Goal: Task Accomplishment & Management: Manage account settings

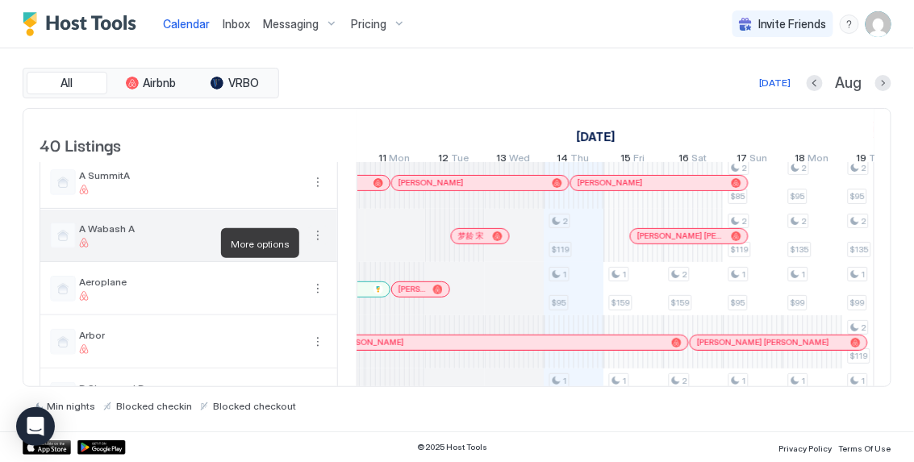
click at [316, 240] on button "More options" at bounding box center [317, 235] width 19 height 19
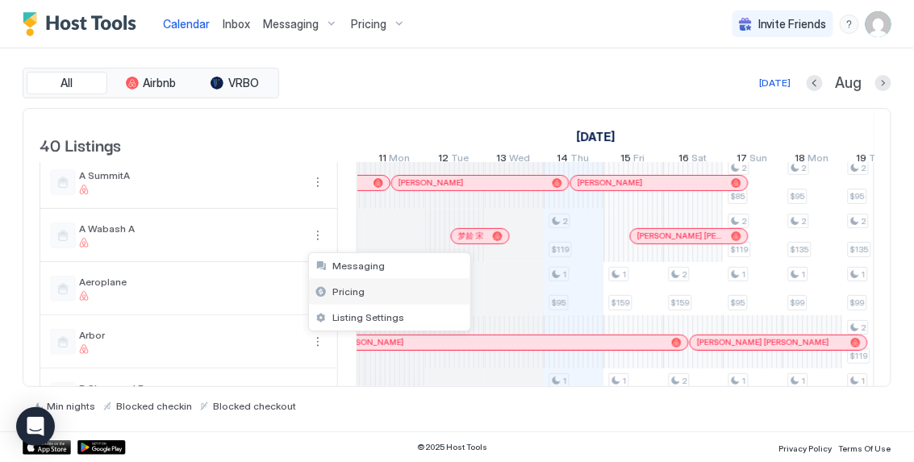
click at [348, 286] on span "Pricing" at bounding box center [349, 292] width 32 height 12
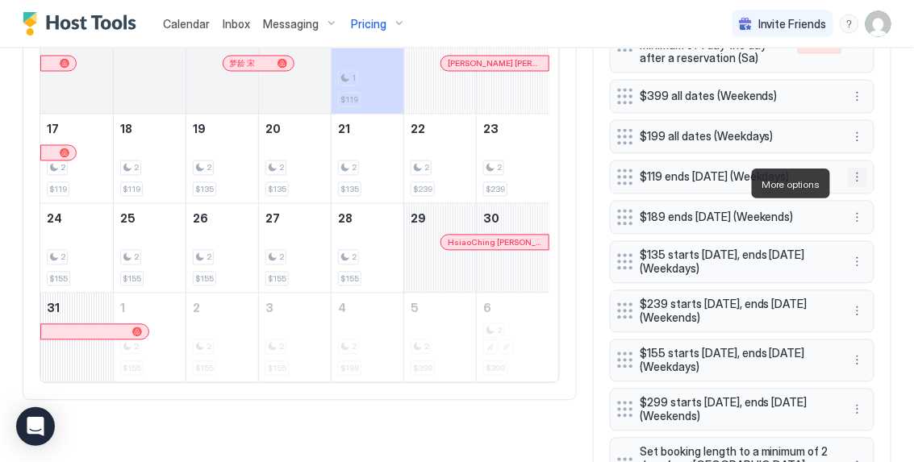
click at [854, 182] on button "More options" at bounding box center [857, 177] width 19 height 19
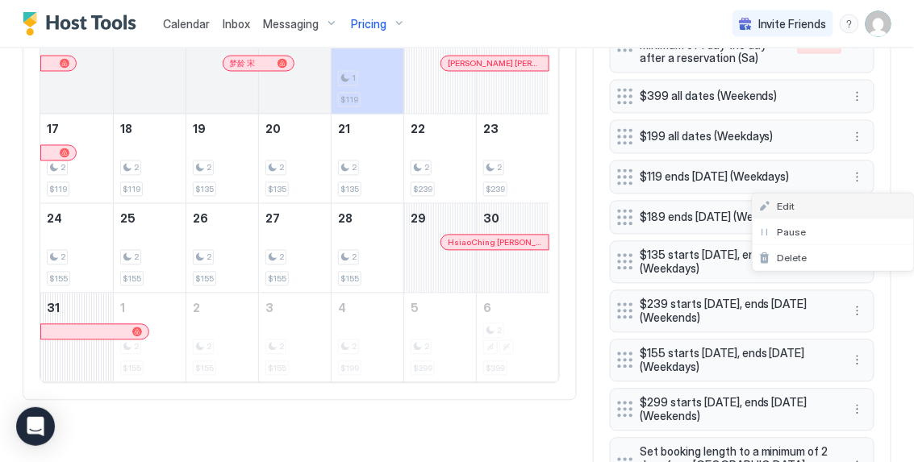
click at [842, 200] on div "Edit" at bounding box center [833, 207] width 161 height 26
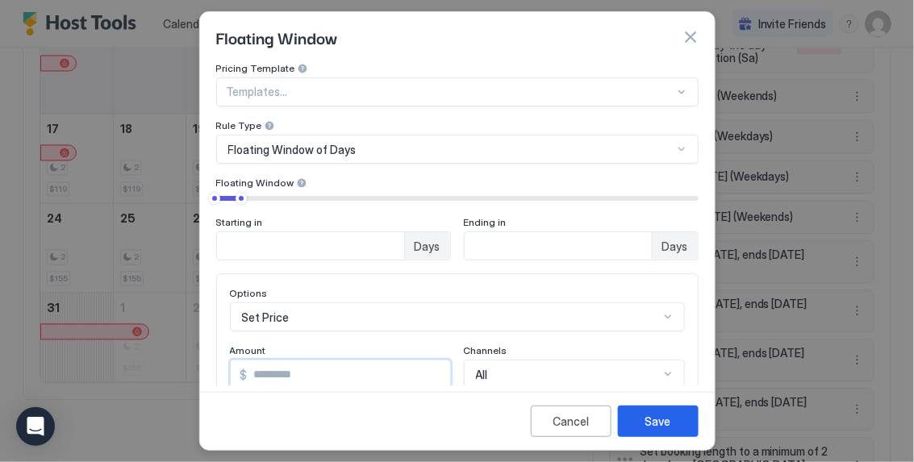
drag, startPoint x: 274, startPoint y: 375, endPoint x: 259, endPoint y: 374, distance: 15.4
click at [259, 374] on input "***" at bounding box center [349, 374] width 203 height 27
type input "*"
type input "**"
click at [625, 426] on button "Save" at bounding box center [658, 421] width 81 height 31
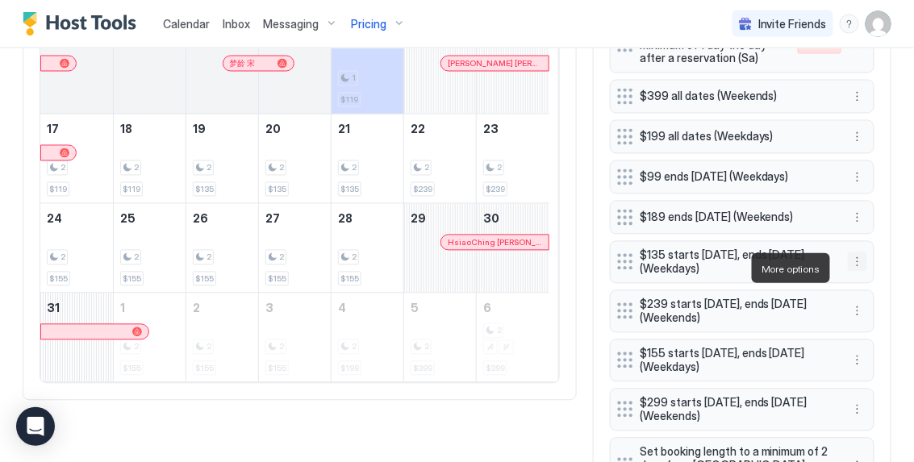
click at [848, 267] on button "More options" at bounding box center [857, 262] width 19 height 19
click at [835, 288] on div "Edit" at bounding box center [833, 291] width 161 height 26
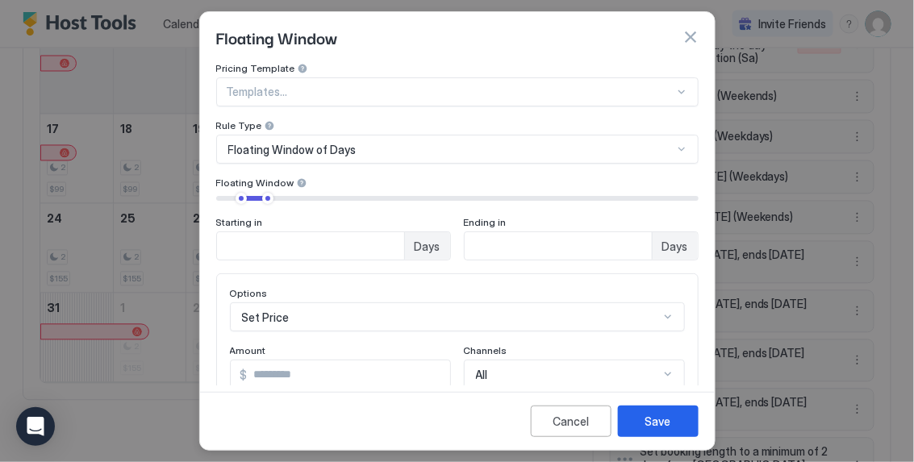
click at [263, 374] on input "***" at bounding box center [349, 374] width 203 height 27
type input "***"
click at [671, 427] on button "Save" at bounding box center [658, 421] width 81 height 31
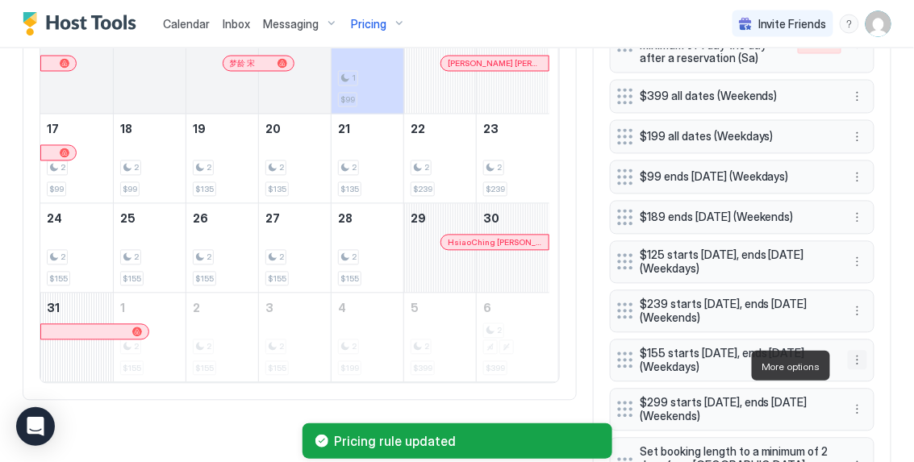
click at [848, 367] on button "More options" at bounding box center [857, 360] width 19 height 19
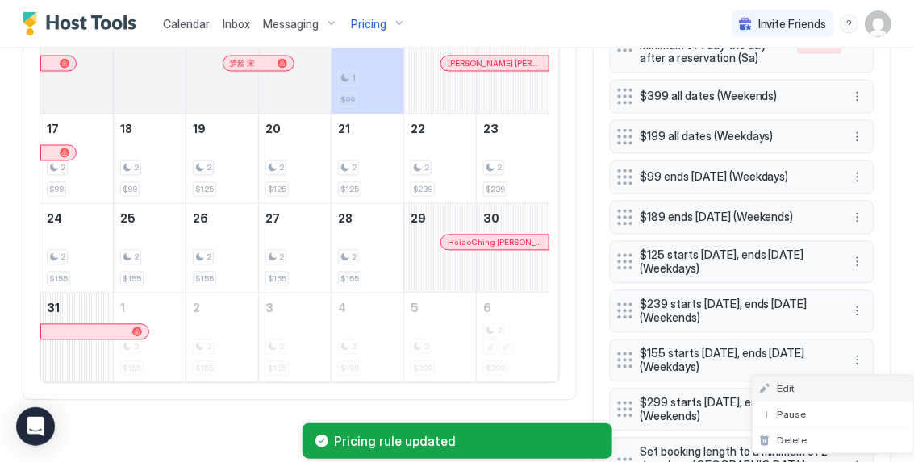
click at [837, 382] on div "Edit" at bounding box center [833, 389] width 161 height 26
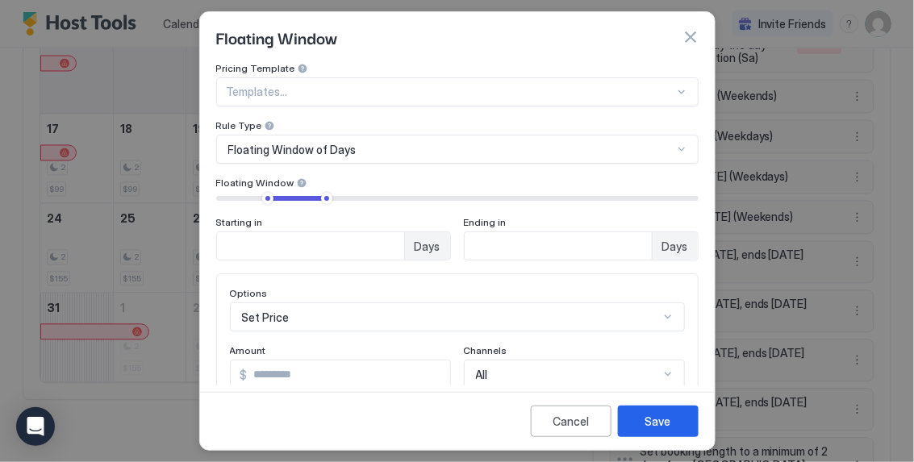
click at [319, 370] on input "***" at bounding box center [349, 374] width 203 height 27
type input "***"
click at [650, 430] on div "Save" at bounding box center [658, 421] width 26 height 17
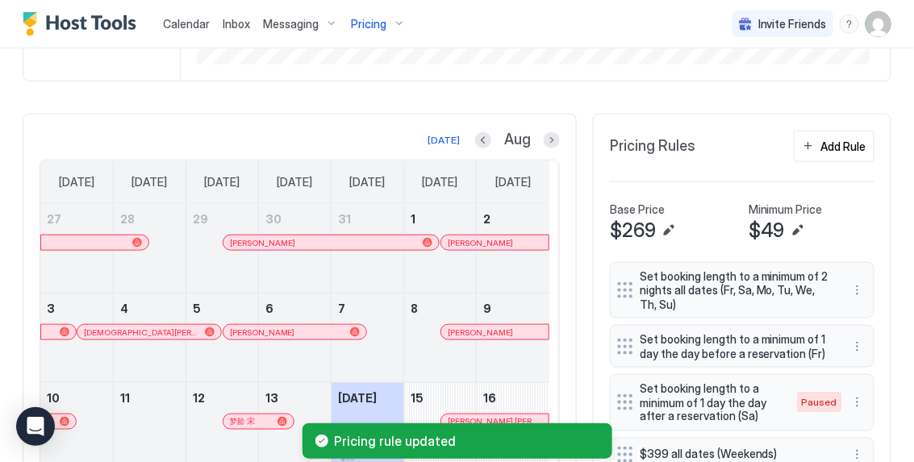
scroll to position [259, 0]
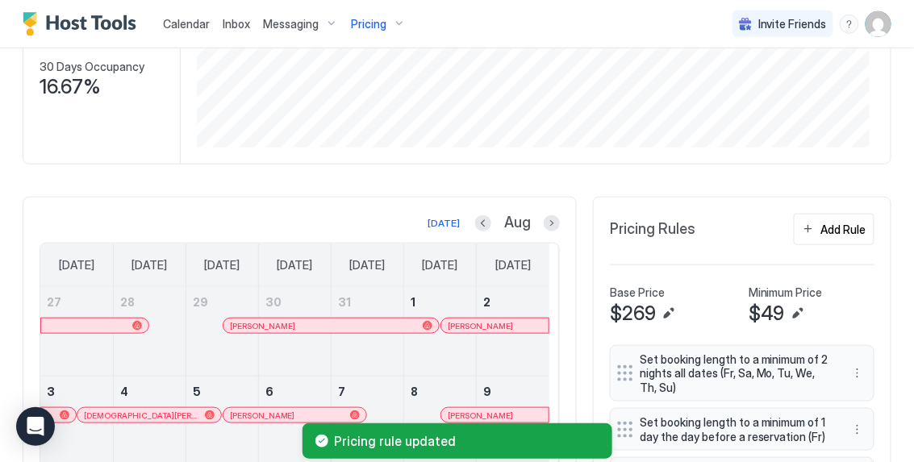
click at [397, 21] on div "Pricing" at bounding box center [379, 23] width 68 height 27
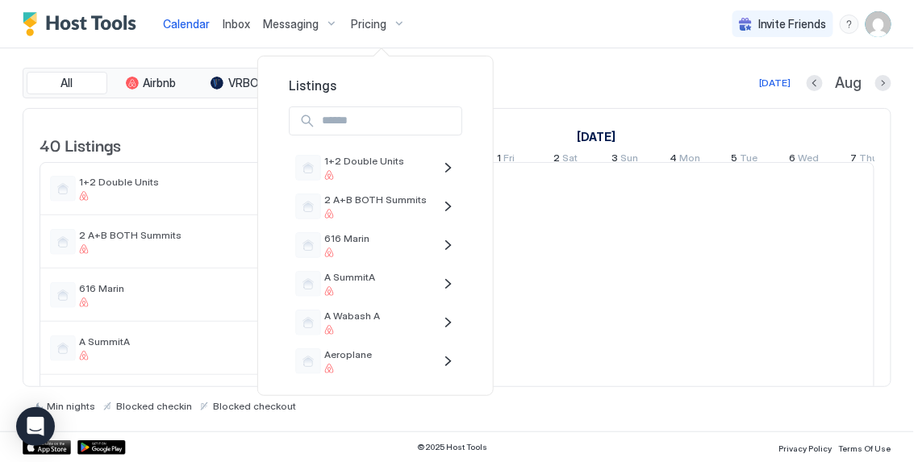
scroll to position [0, 896]
click at [602, 87] on div at bounding box center [457, 231] width 914 height 462
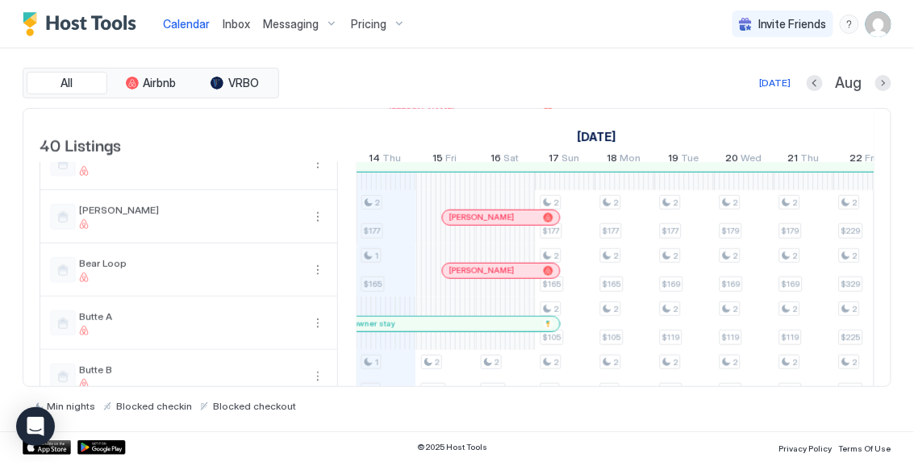
scroll to position [449, 0]
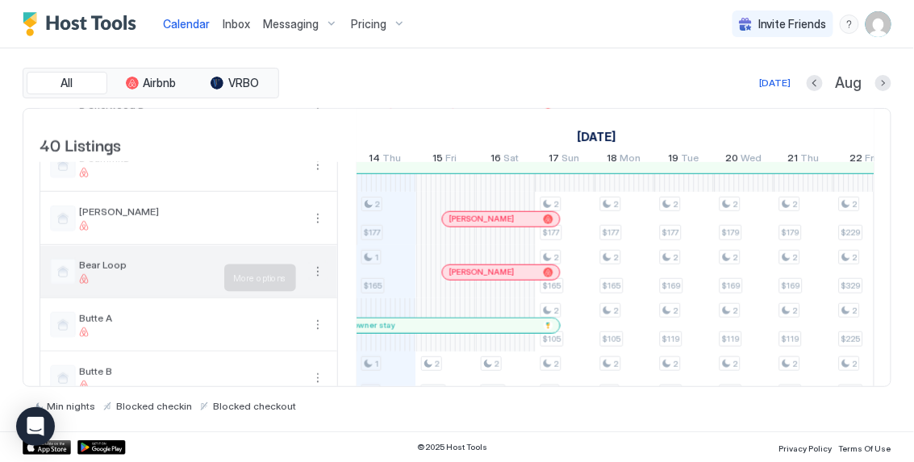
click at [314, 280] on button "More options" at bounding box center [317, 271] width 19 height 19
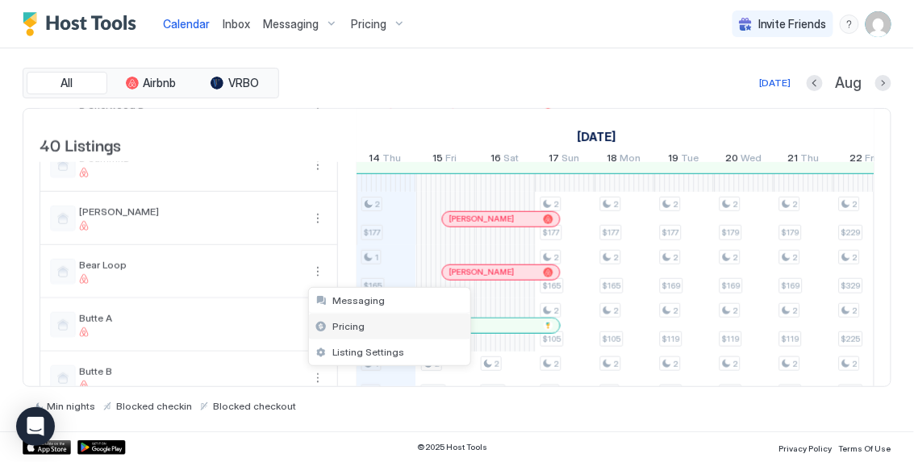
click at [346, 331] on span "Pricing" at bounding box center [349, 326] width 32 height 12
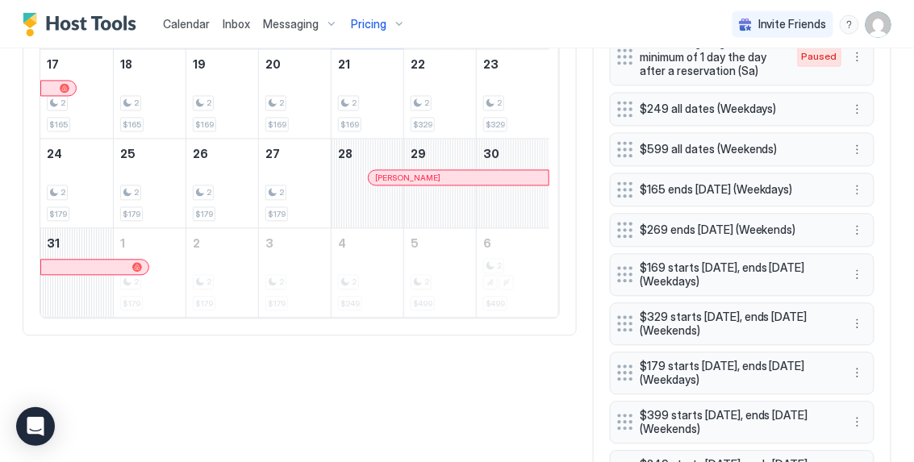
scroll to position [765, 0]
click at [848, 194] on button "More options" at bounding box center [857, 190] width 19 height 19
click at [829, 215] on div "Edit" at bounding box center [833, 220] width 161 height 26
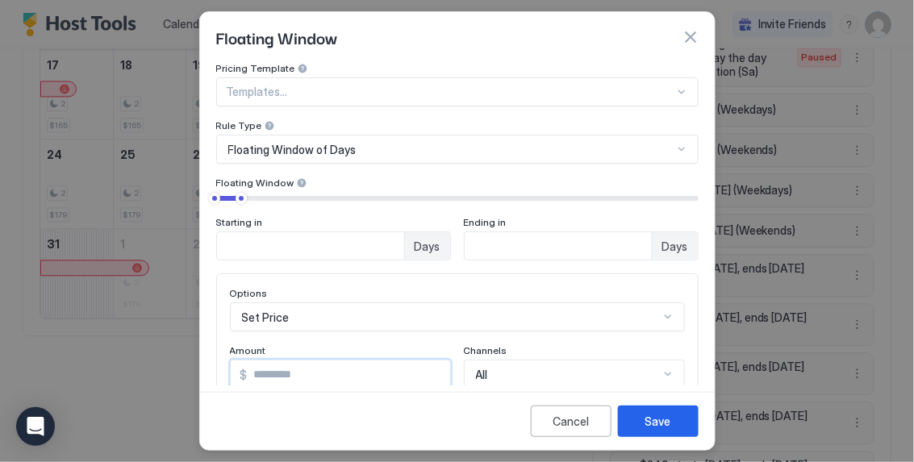
click at [277, 371] on input "***" at bounding box center [349, 374] width 203 height 27
type input "***"
click at [651, 414] on div "Save" at bounding box center [658, 421] width 26 height 17
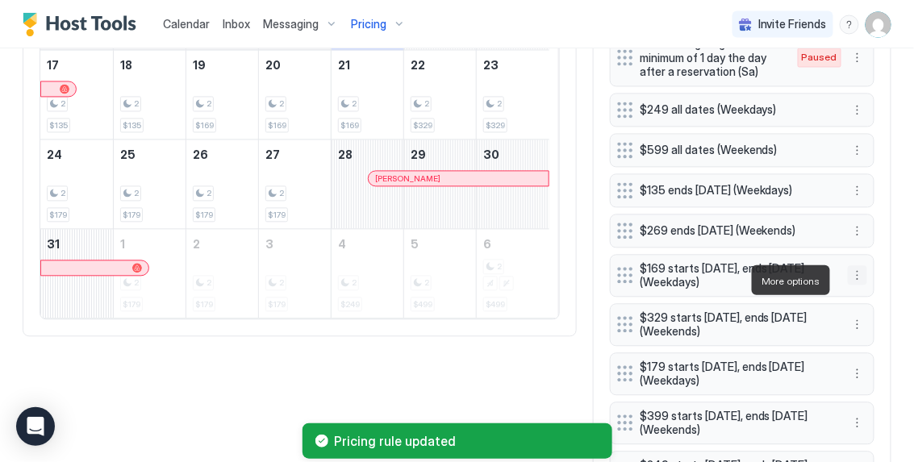
click at [848, 281] on button "More options" at bounding box center [857, 274] width 19 height 19
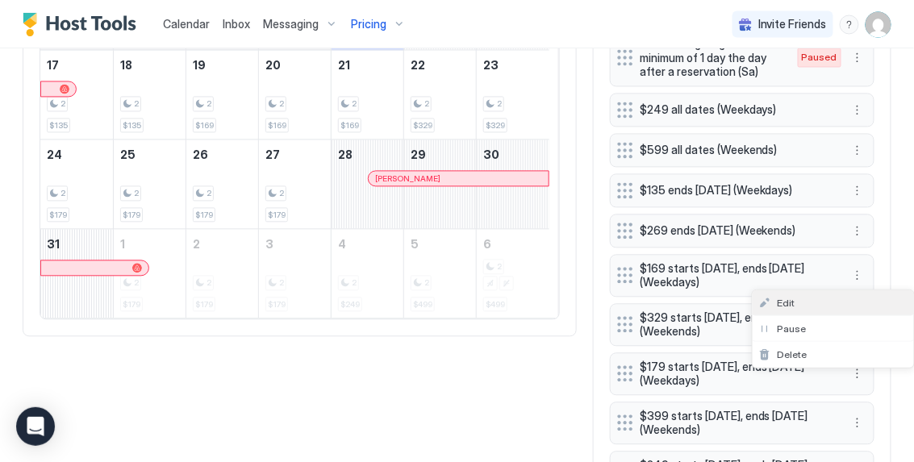
click at [826, 295] on div "Edit" at bounding box center [833, 303] width 161 height 26
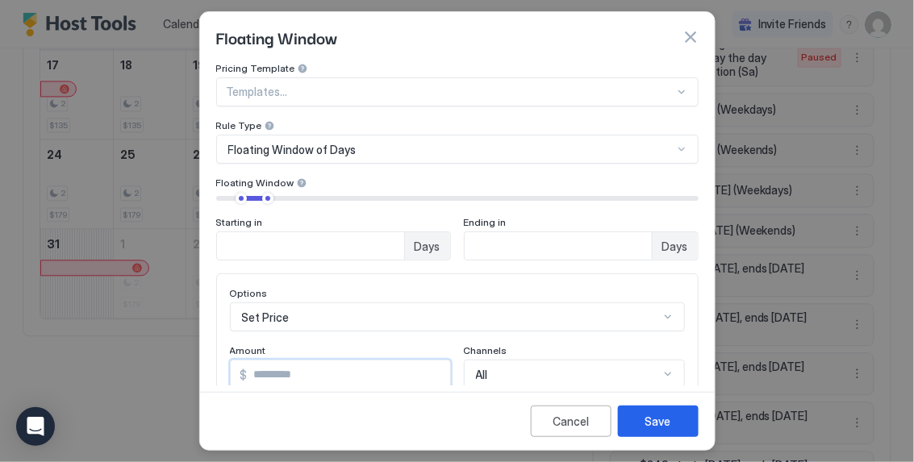
drag, startPoint x: 272, startPoint y: 373, endPoint x: 259, endPoint y: 374, distance: 13.0
click at [259, 374] on input "***" at bounding box center [349, 374] width 203 height 27
type input "***"
click at [675, 431] on button "Save" at bounding box center [658, 421] width 81 height 31
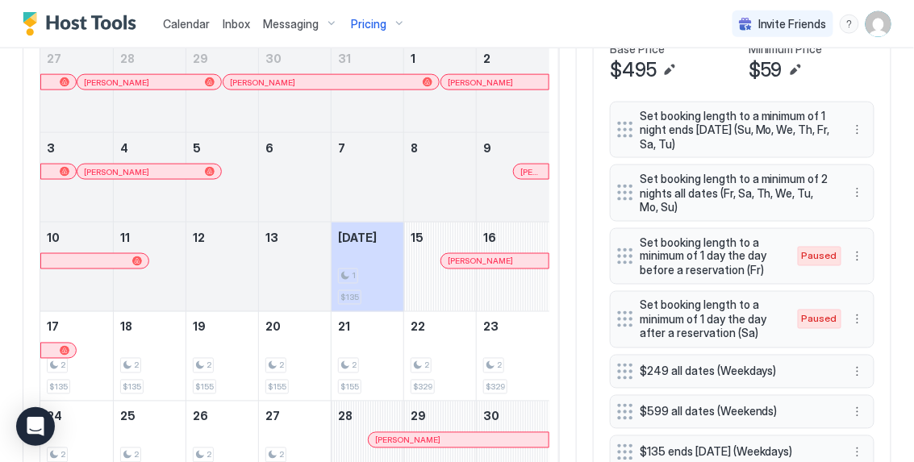
scroll to position [500, 0]
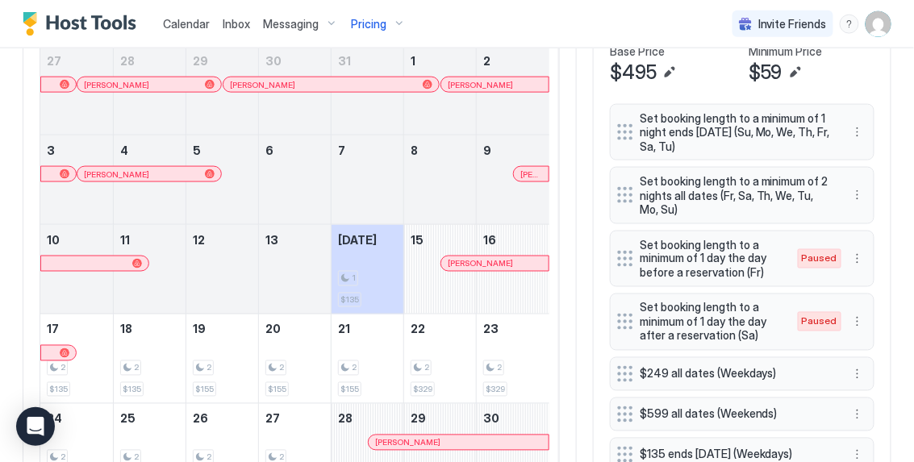
click at [395, 23] on div "Pricing" at bounding box center [379, 23] width 68 height 27
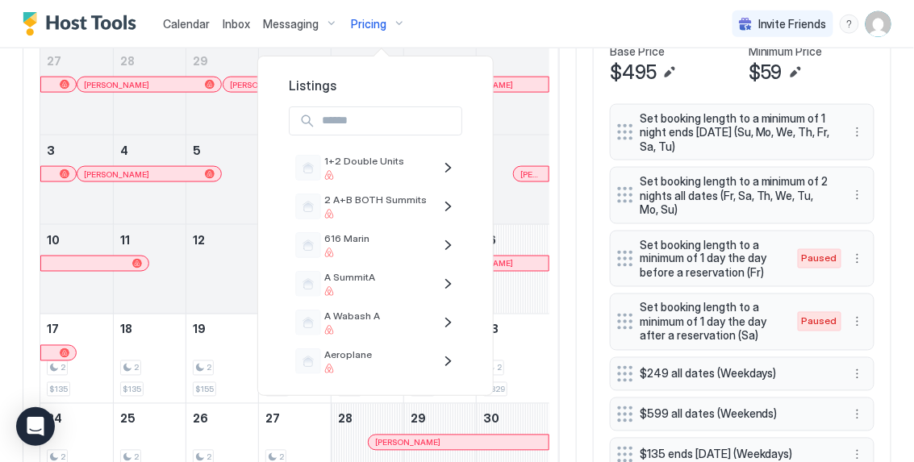
click at [361, 29] on div at bounding box center [457, 231] width 914 height 462
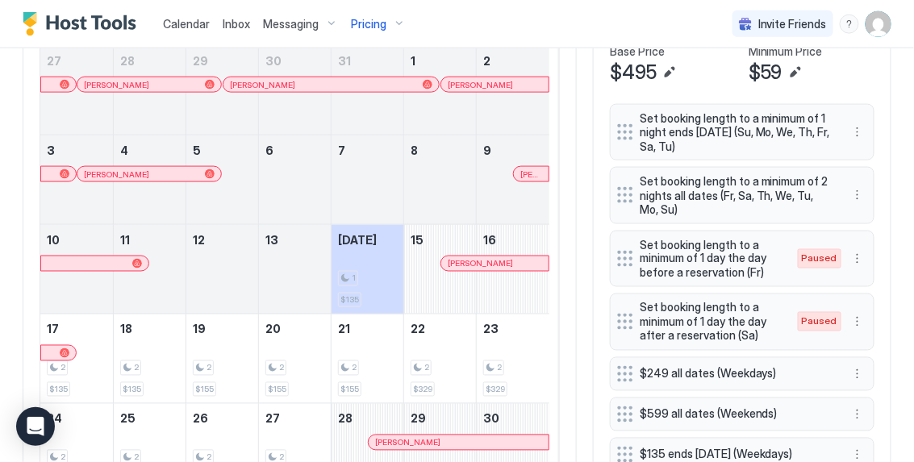
click at [361, 29] on span "Pricing" at bounding box center [368, 24] width 35 height 15
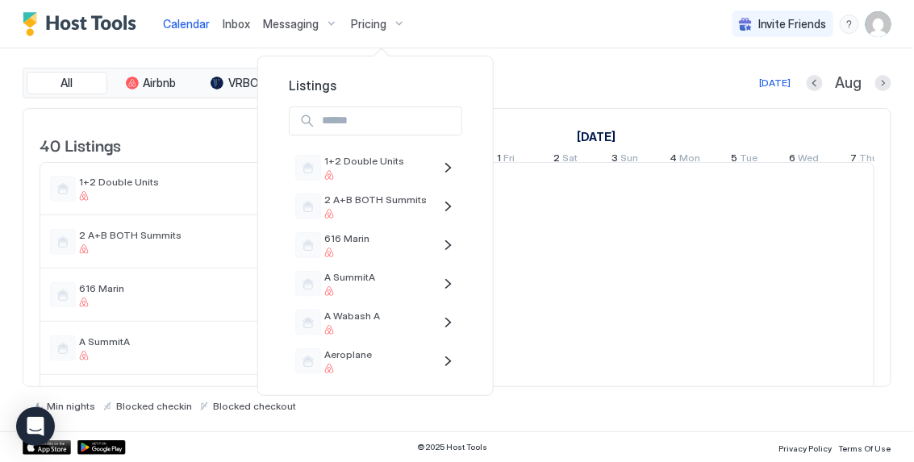
scroll to position [0, 896]
click at [540, 66] on div at bounding box center [457, 231] width 914 height 462
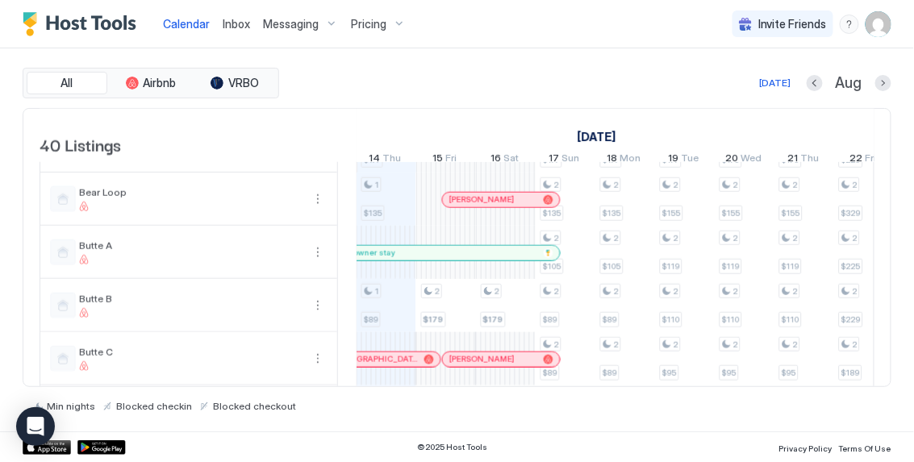
scroll to position [523, 0]
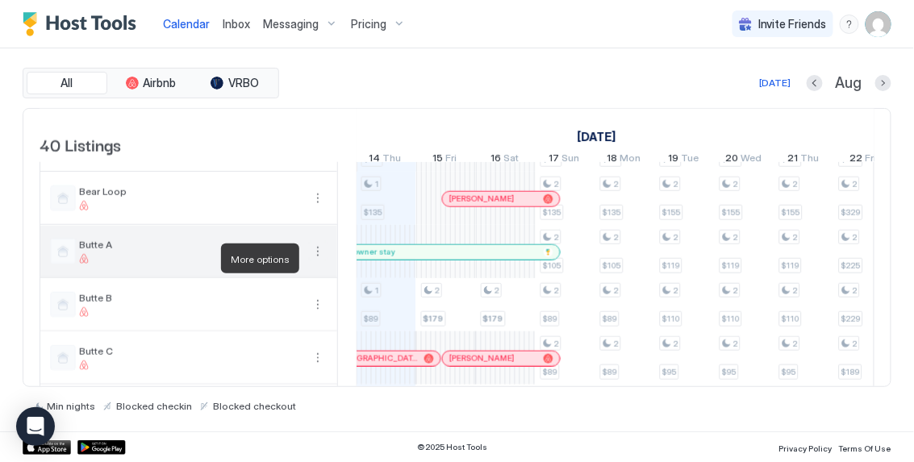
click at [317, 261] on button "More options" at bounding box center [317, 251] width 19 height 19
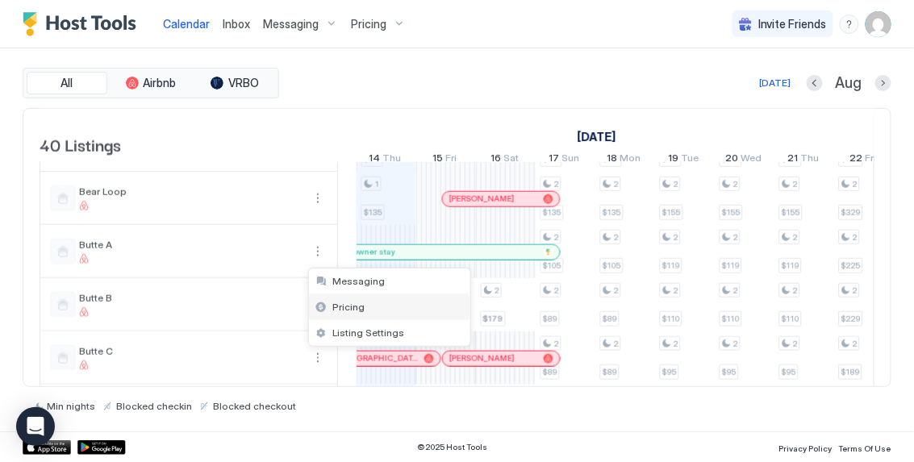
click at [339, 314] on div "Pricing" at bounding box center [389, 307] width 161 height 26
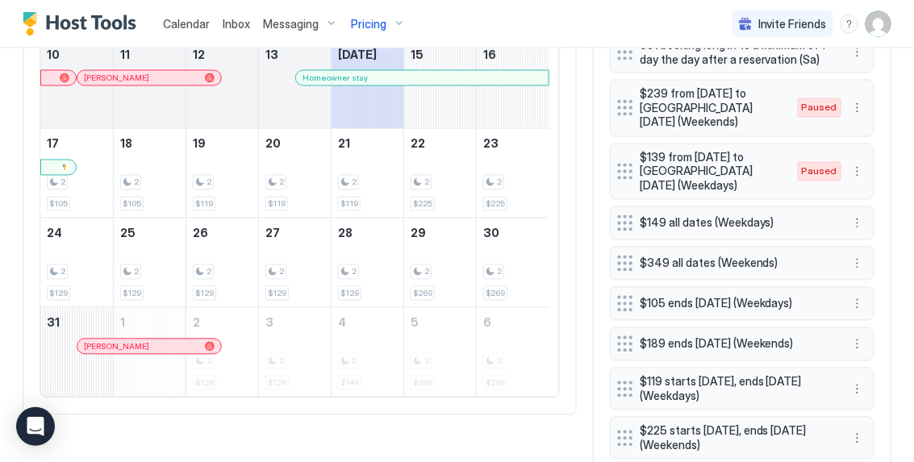
scroll to position [688, 0]
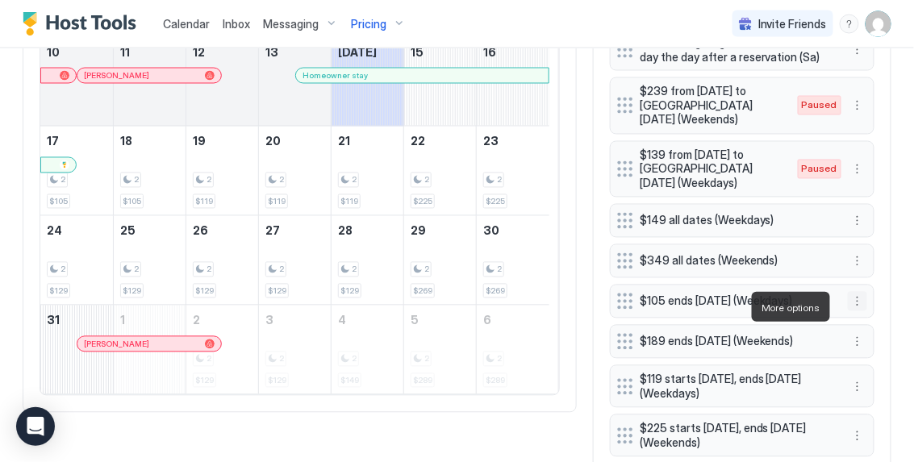
click at [848, 311] on button "More options" at bounding box center [857, 301] width 19 height 19
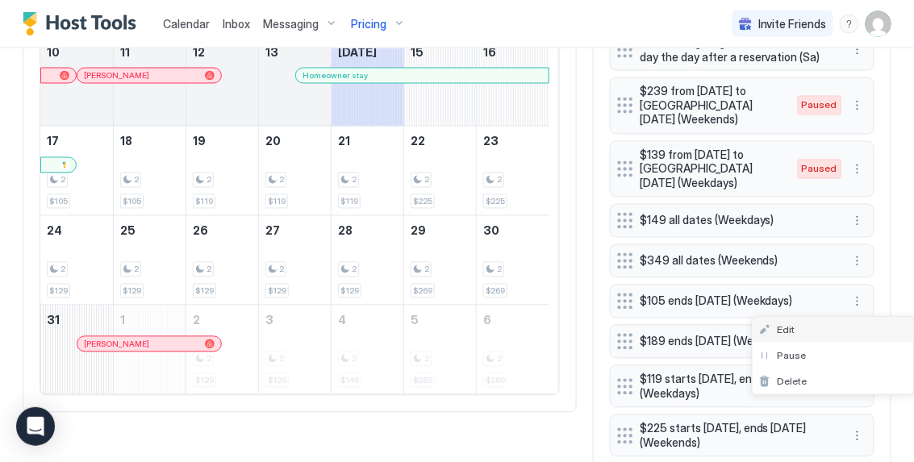
click at [838, 320] on div "Edit" at bounding box center [833, 330] width 161 height 26
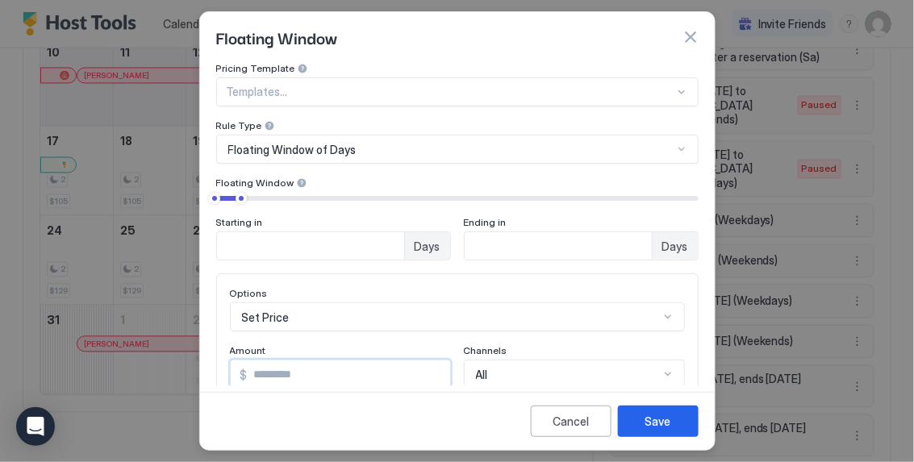
drag, startPoint x: 323, startPoint y: 373, endPoint x: 209, endPoint y: 325, distance: 123.3
click at [209, 325] on div "Pricing Template Templates... Rule Type Floating Window of Days Floating Window…" at bounding box center [457, 223] width 515 height 323
type input "**"
click at [677, 430] on button "Save" at bounding box center [658, 421] width 81 height 31
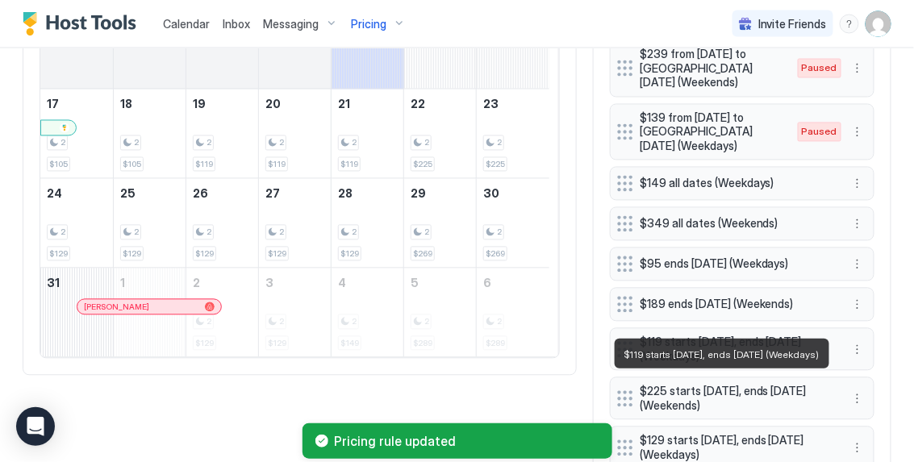
scroll to position [728, 0]
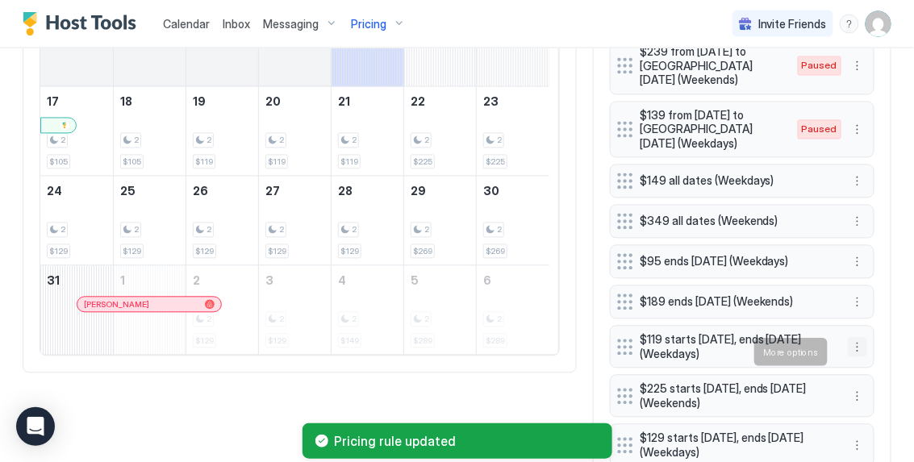
click at [848, 345] on button "More options" at bounding box center [857, 347] width 19 height 19
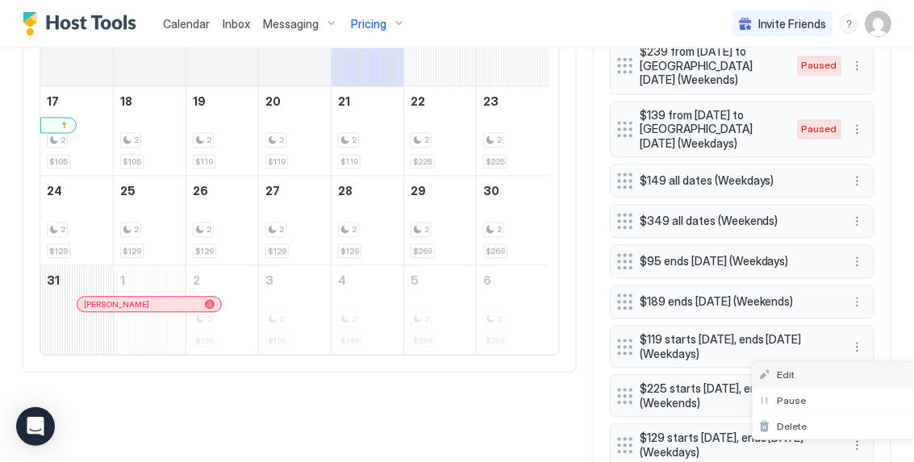
click at [822, 370] on div "Edit" at bounding box center [833, 375] width 161 height 26
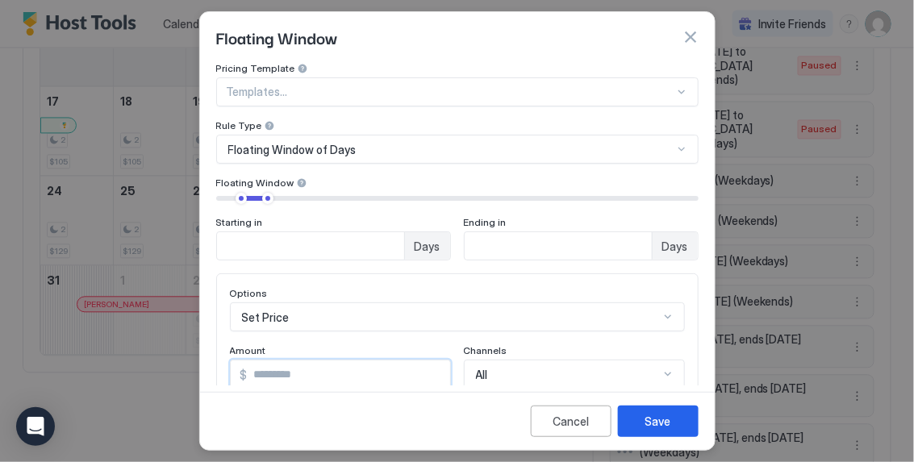
drag, startPoint x: 282, startPoint y: 374, endPoint x: 162, endPoint y: 361, distance: 120.1
click at [162, 361] on div "Floating Window Pricing Template Templates... Rule Type Floating Window of Days…" at bounding box center [457, 231] width 914 height 462
type input "**"
click at [633, 422] on button "Save" at bounding box center [658, 421] width 81 height 31
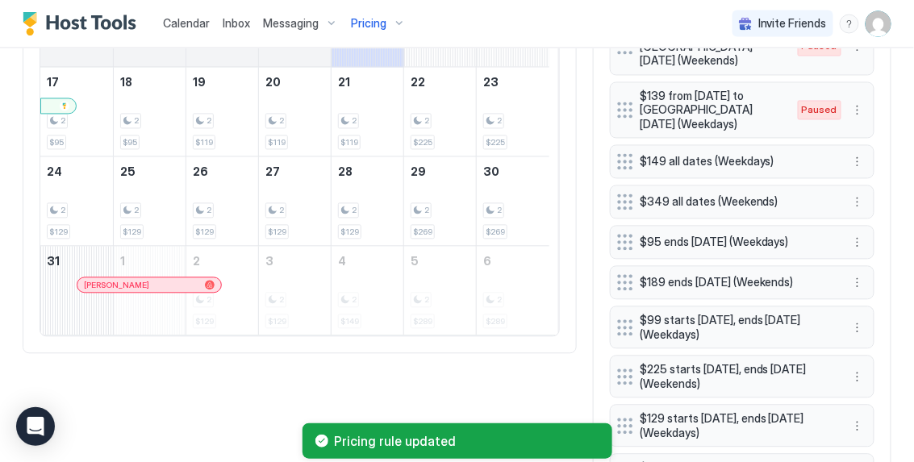
scroll to position [749, 0]
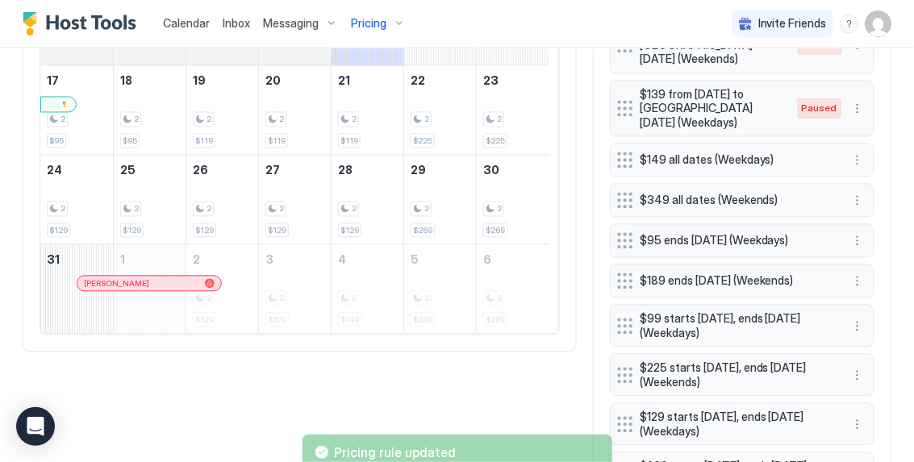
click at [850, 428] on button "More options" at bounding box center [857, 424] width 19 height 19
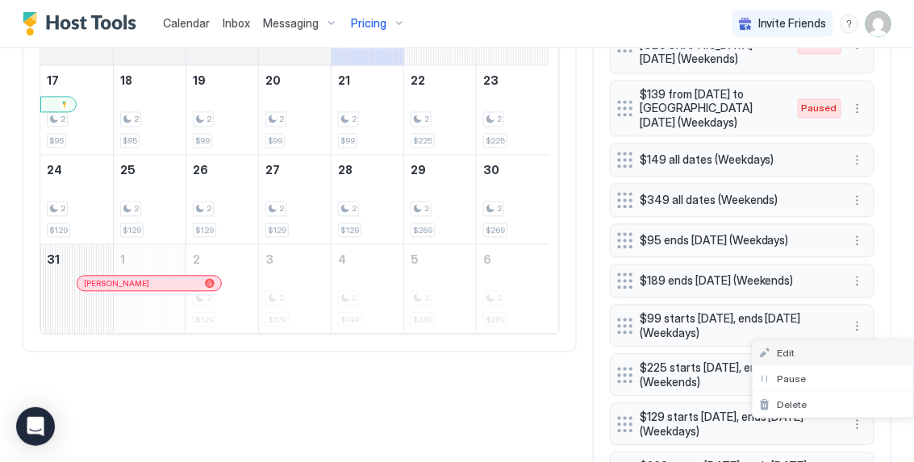
click at [841, 362] on div "Edit" at bounding box center [833, 353] width 161 height 26
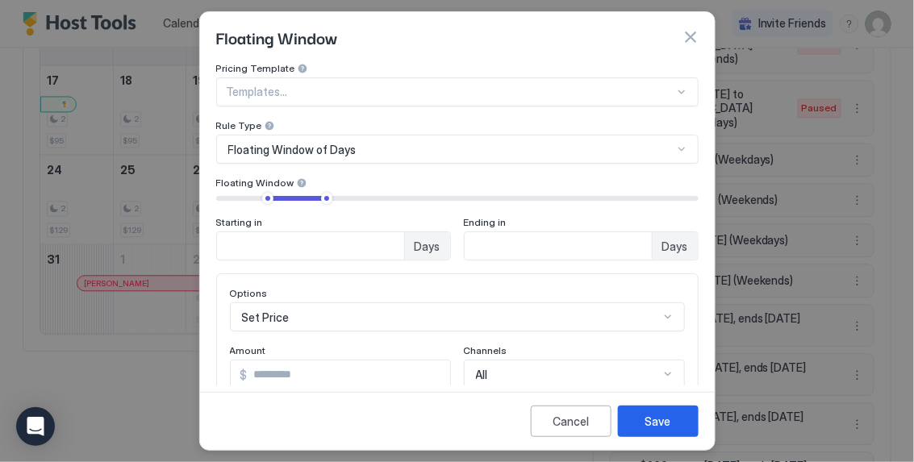
click at [332, 367] on input "***" at bounding box center [349, 374] width 203 height 27
type input "***"
click at [658, 422] on div "Save" at bounding box center [658, 421] width 26 height 17
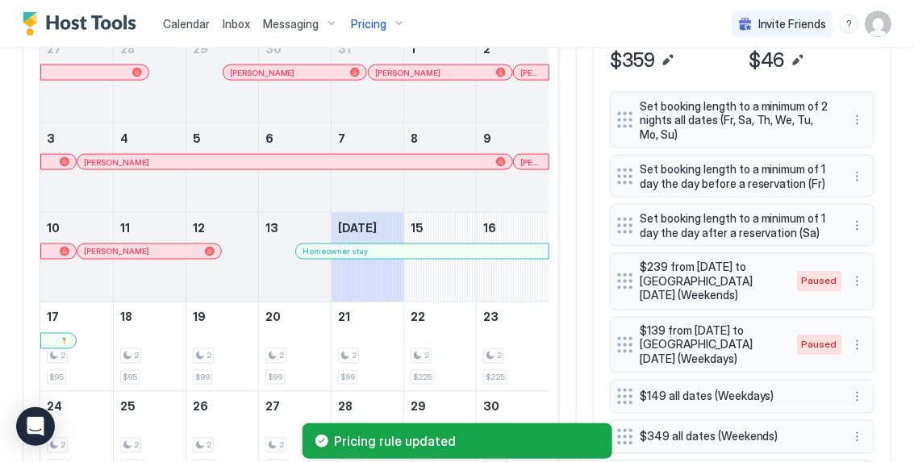
scroll to position [216, 0]
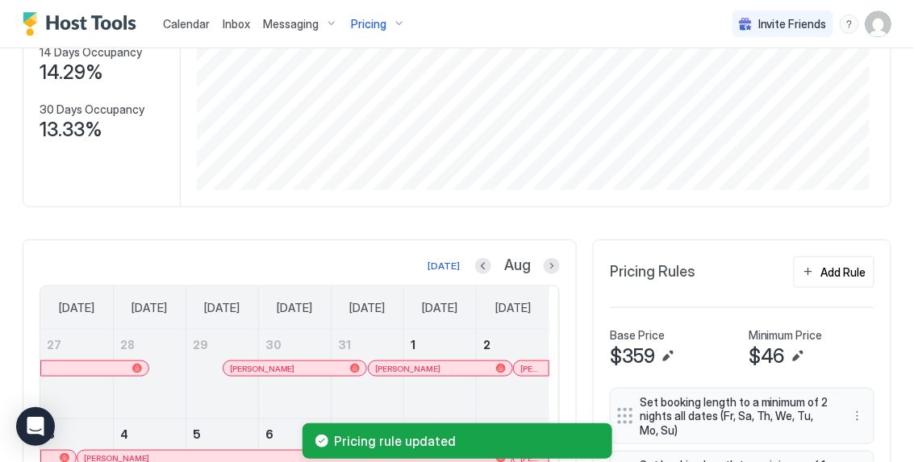
click at [385, 24] on div "Pricing" at bounding box center [379, 23] width 68 height 27
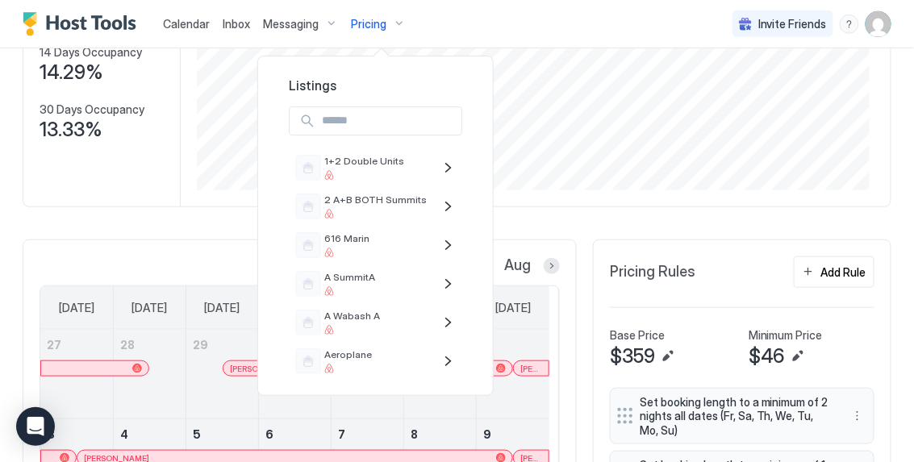
click at [180, 27] on div at bounding box center [457, 231] width 914 height 462
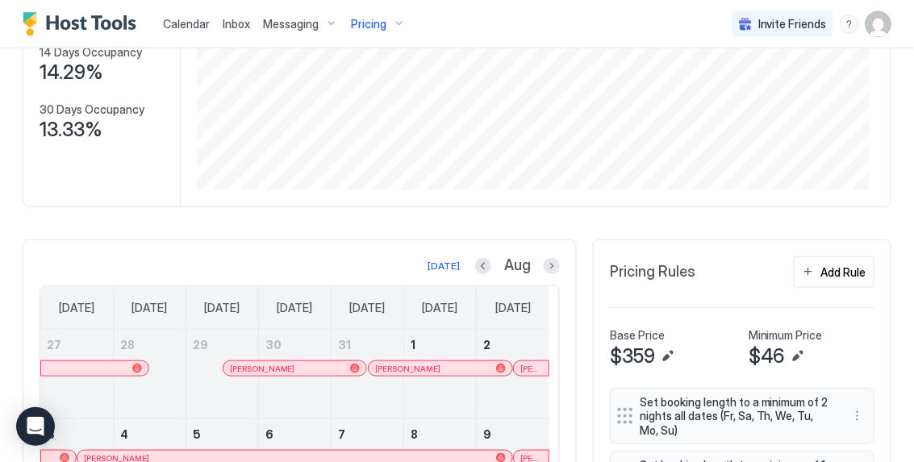
click at [180, 27] on span "Calendar" at bounding box center [186, 24] width 47 height 14
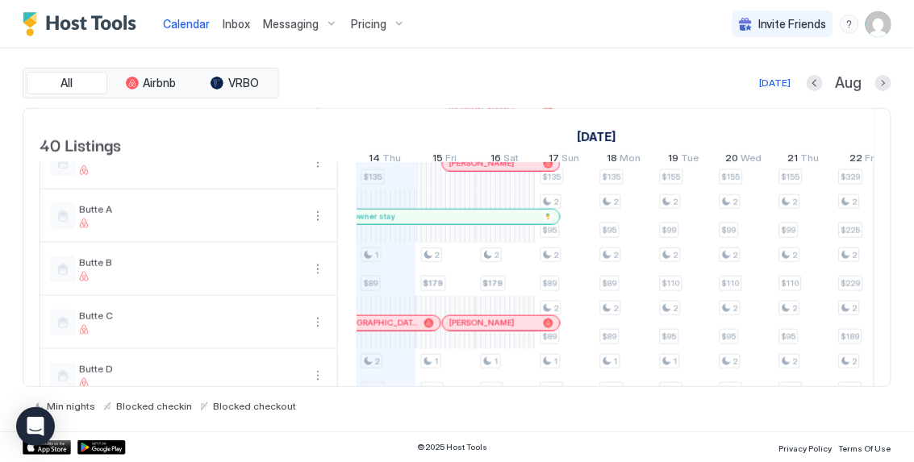
scroll to position [570, 0]
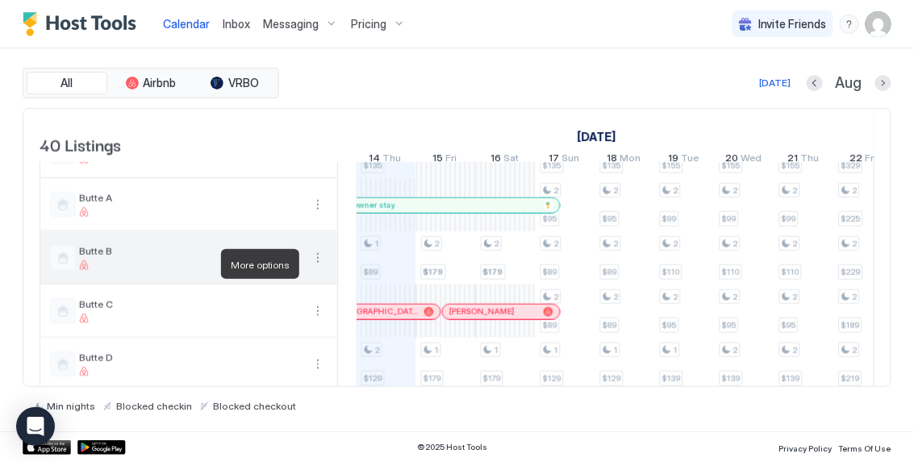
click at [317, 266] on button "More options" at bounding box center [317, 257] width 19 height 19
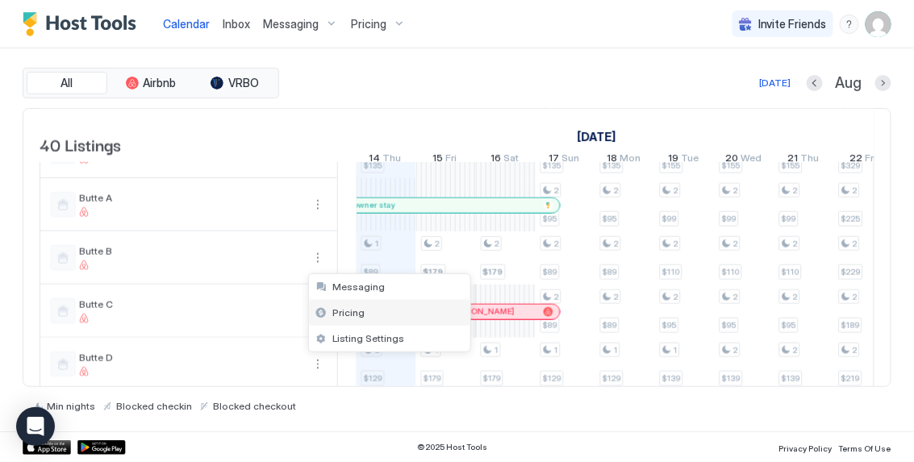
click at [341, 311] on span "Pricing" at bounding box center [349, 313] width 32 height 12
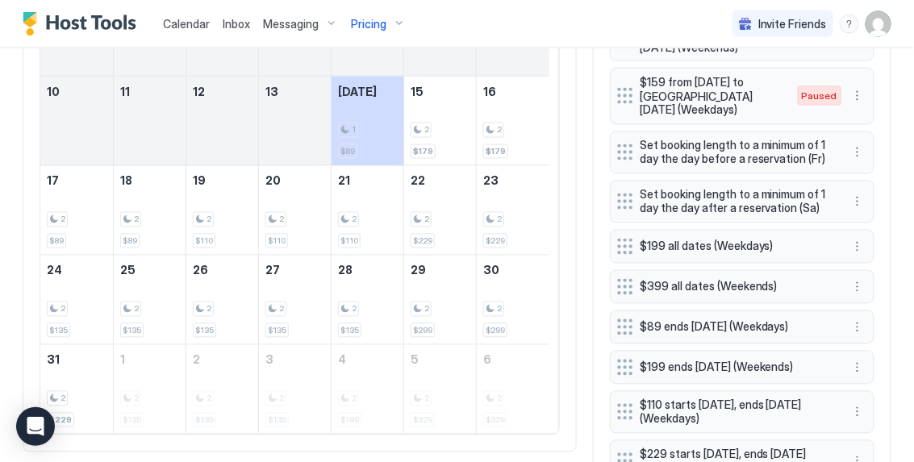
scroll to position [652, 0]
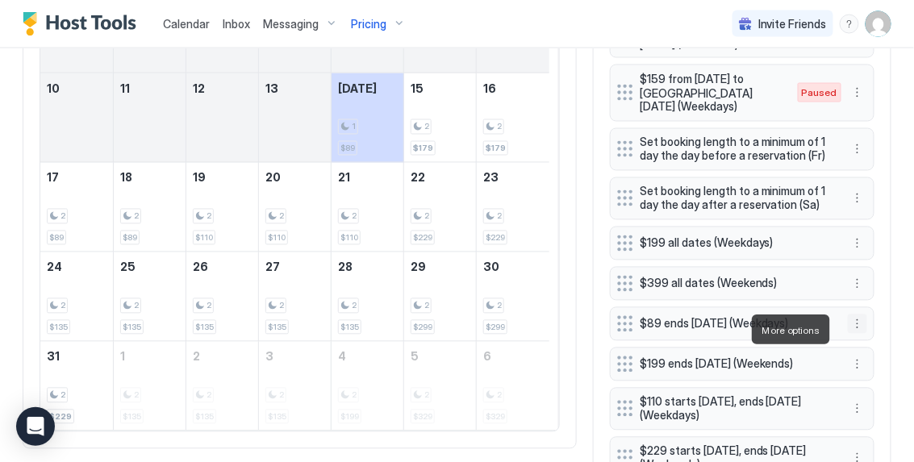
click at [854, 333] on button "More options" at bounding box center [857, 324] width 19 height 19
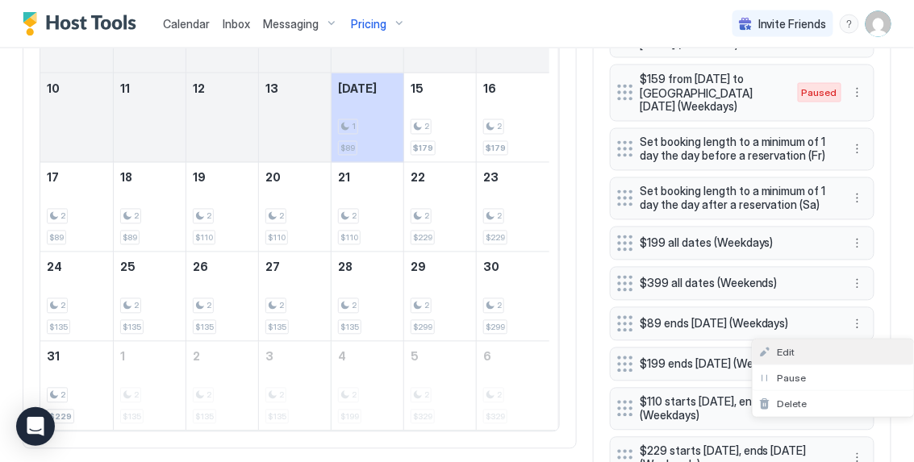
click at [832, 348] on div "Edit" at bounding box center [833, 353] width 161 height 26
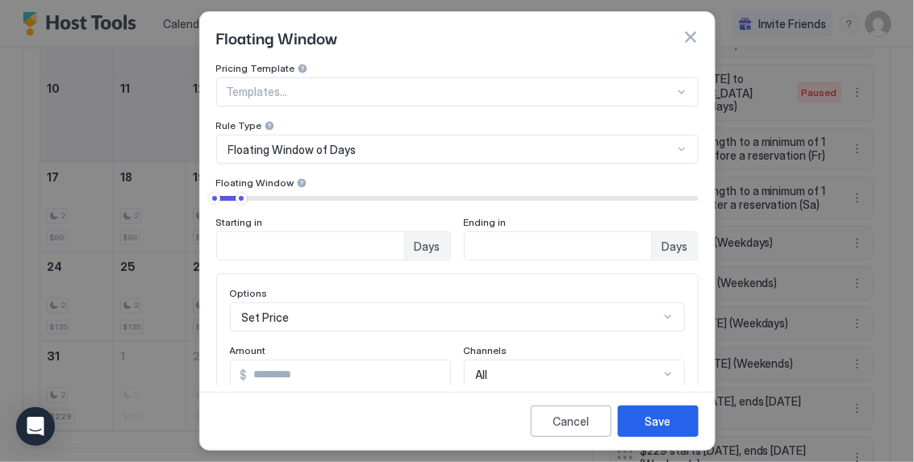
click at [267, 373] on input "**" at bounding box center [349, 374] width 203 height 27
type input "**"
click at [686, 411] on button "Save" at bounding box center [658, 421] width 81 height 31
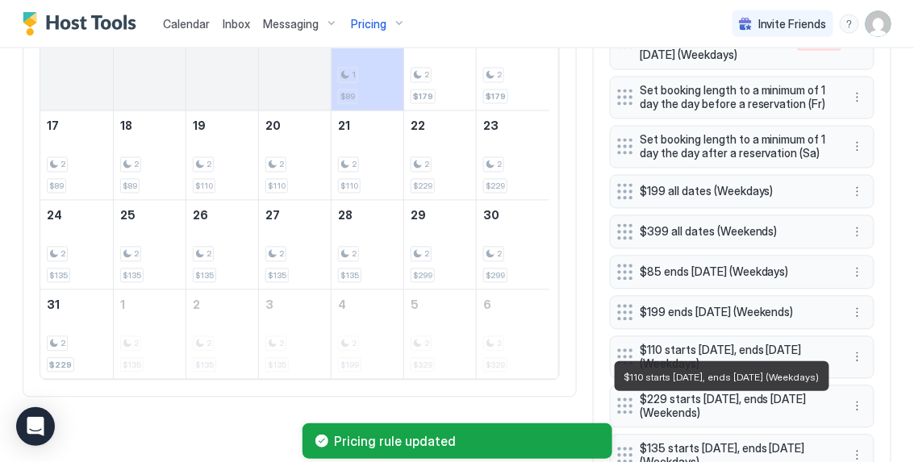
scroll to position [708, 0]
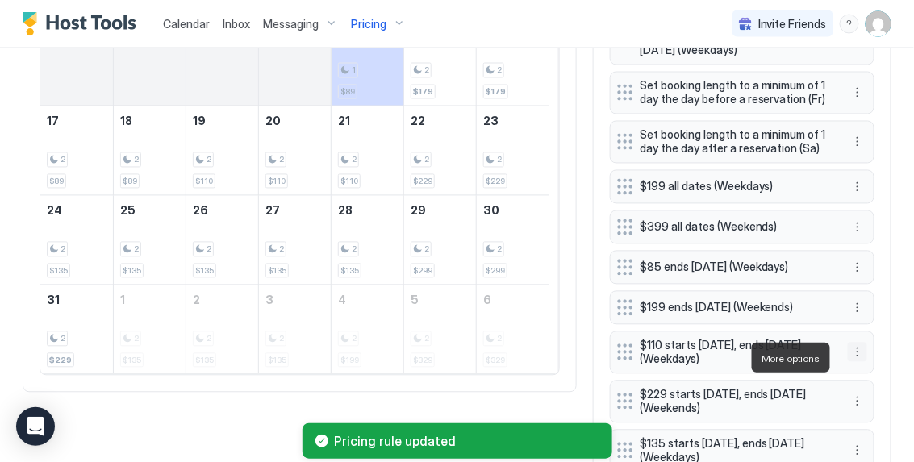
click at [848, 357] on button "More options" at bounding box center [857, 352] width 19 height 19
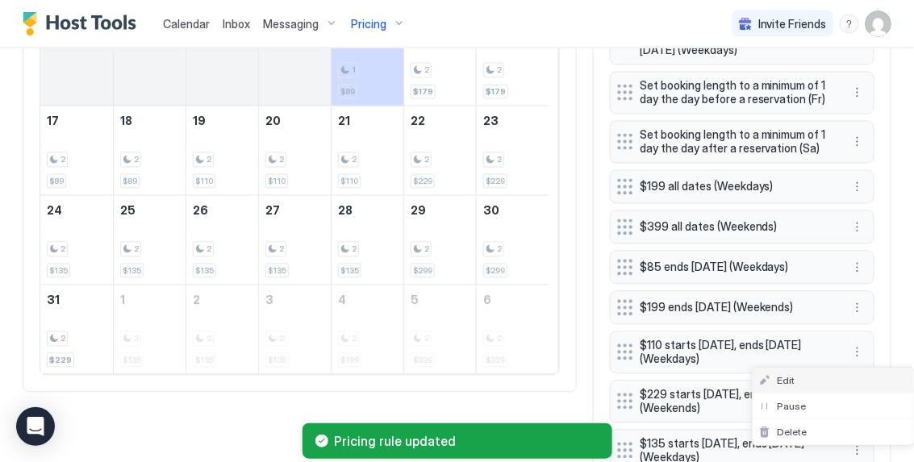
click at [830, 376] on div "Edit" at bounding box center [833, 381] width 161 height 26
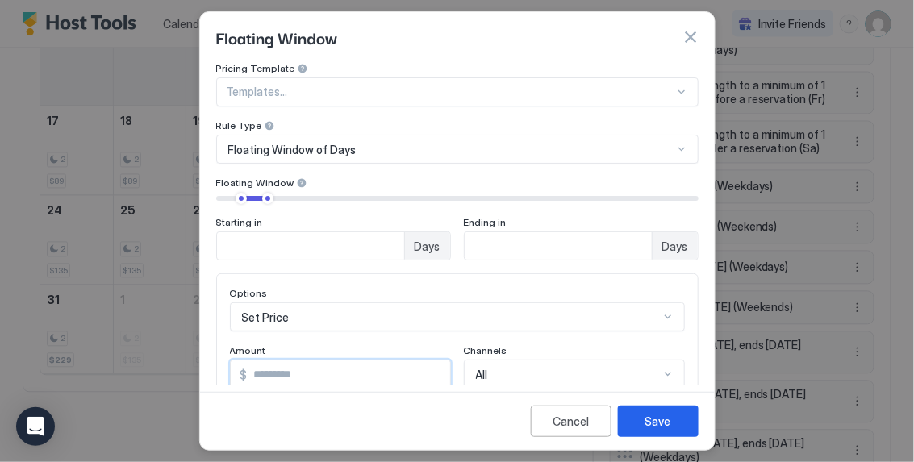
drag, startPoint x: 299, startPoint y: 374, endPoint x: 203, endPoint y: 308, distance: 115.9
click at [204, 308] on div "Pricing Template Templates... Rule Type Floating Window of Days Floating Window…" at bounding box center [457, 223] width 515 height 323
type input "**"
click at [666, 425] on div "Save" at bounding box center [658, 421] width 26 height 17
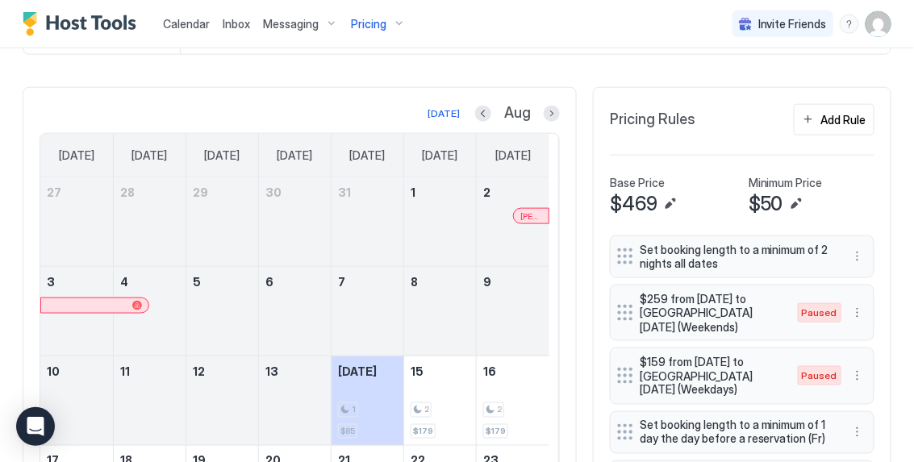
scroll to position [367, 0]
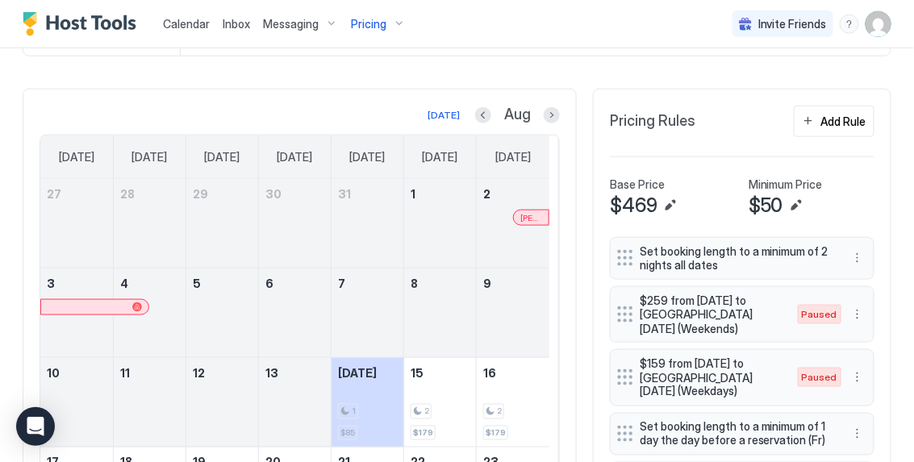
click at [390, 25] on div "Pricing" at bounding box center [379, 23] width 68 height 27
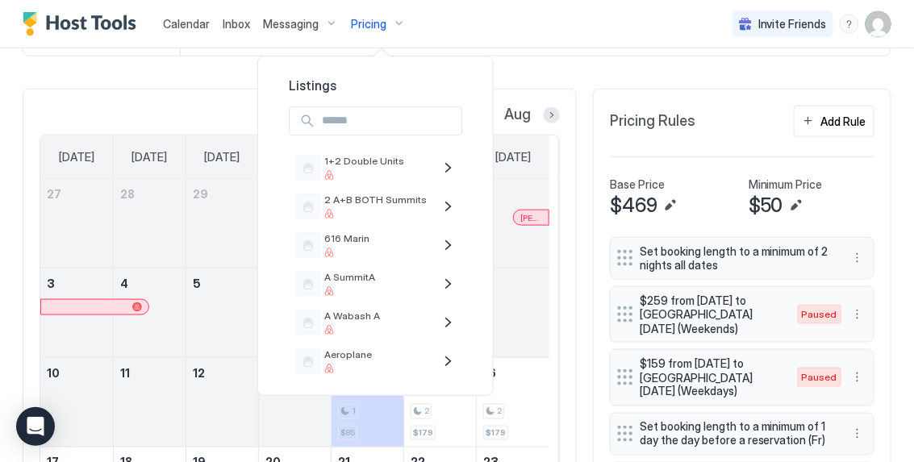
click at [185, 24] on div at bounding box center [457, 231] width 914 height 462
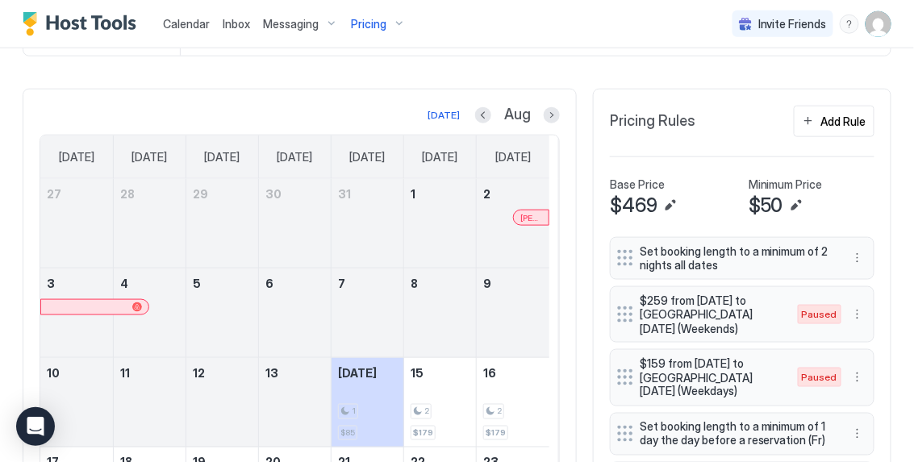
click at [185, 24] on span "Calendar" at bounding box center [186, 24] width 47 height 14
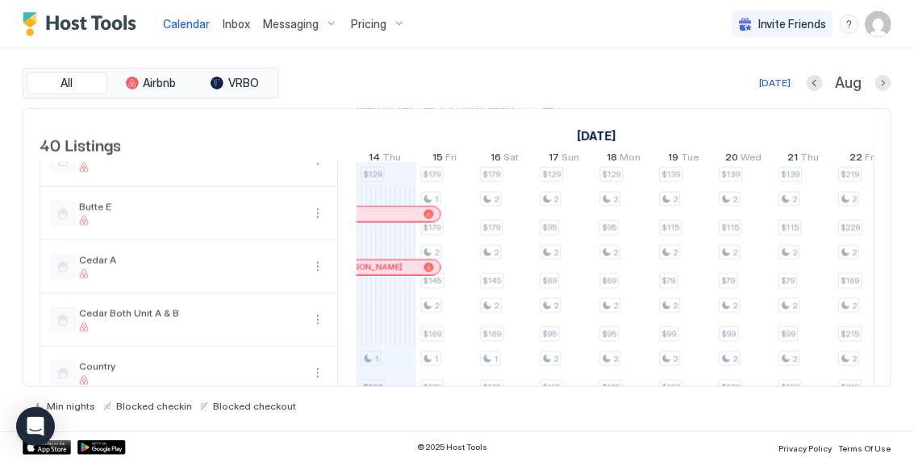
scroll to position [778, 0]
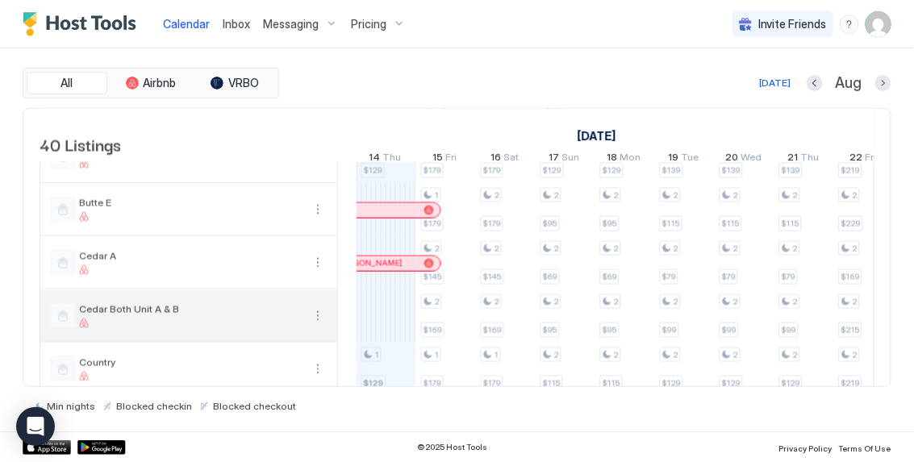
click at [318, 323] on button "More options" at bounding box center [317, 316] width 19 height 19
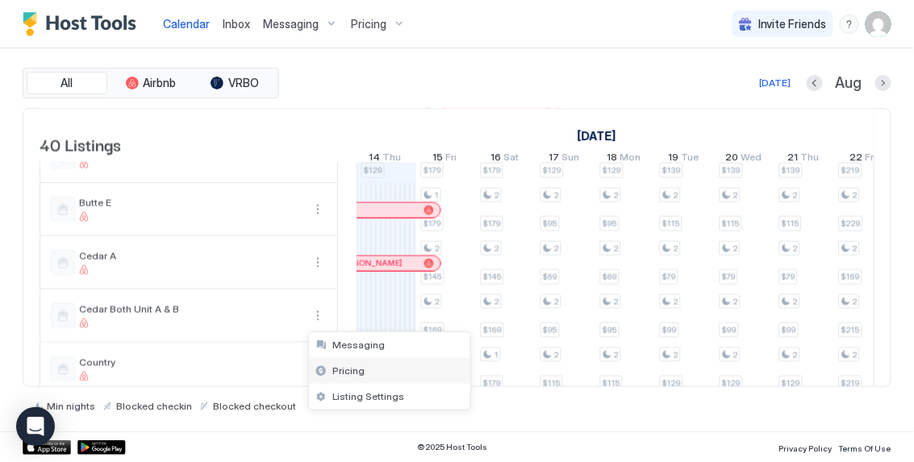
click at [351, 378] on div "Pricing" at bounding box center [389, 371] width 161 height 26
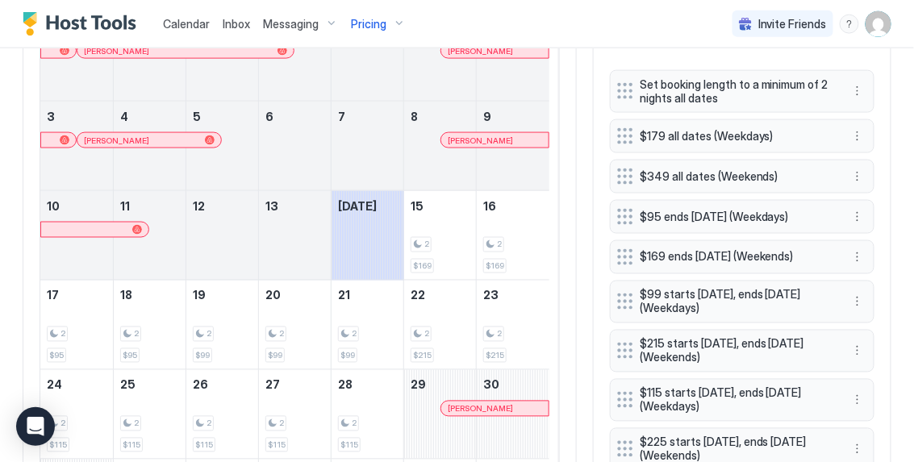
scroll to position [536, 0]
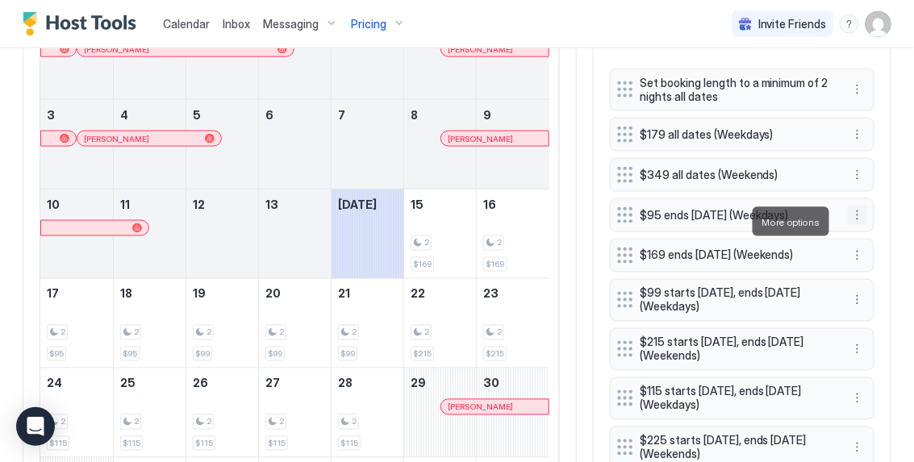
click at [852, 220] on button "More options" at bounding box center [857, 215] width 19 height 19
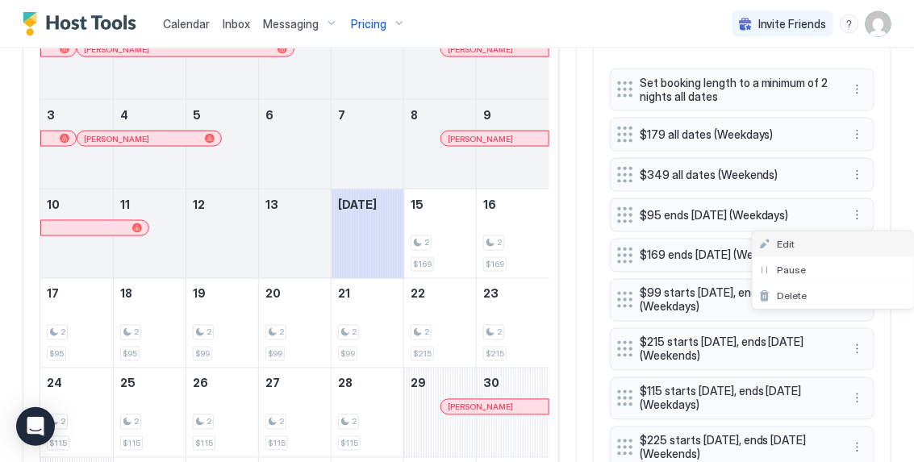
click at [827, 240] on div "Edit" at bounding box center [833, 245] width 161 height 26
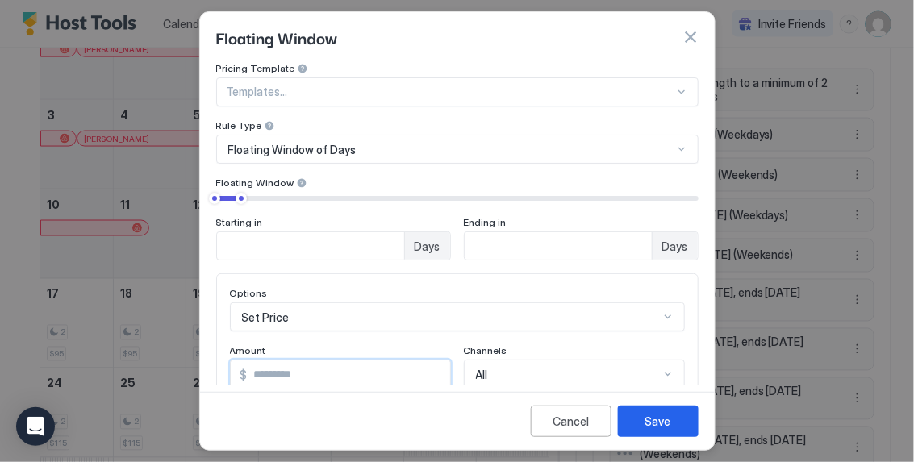
click at [257, 372] on input "**" at bounding box center [349, 374] width 203 height 27
type input "**"
click at [677, 418] on button "Save" at bounding box center [658, 421] width 81 height 31
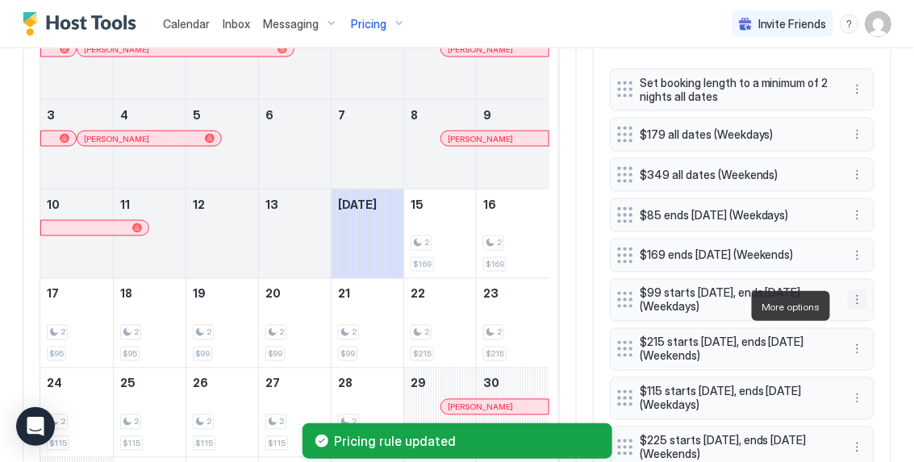
click at [851, 308] on button "More options" at bounding box center [857, 299] width 19 height 19
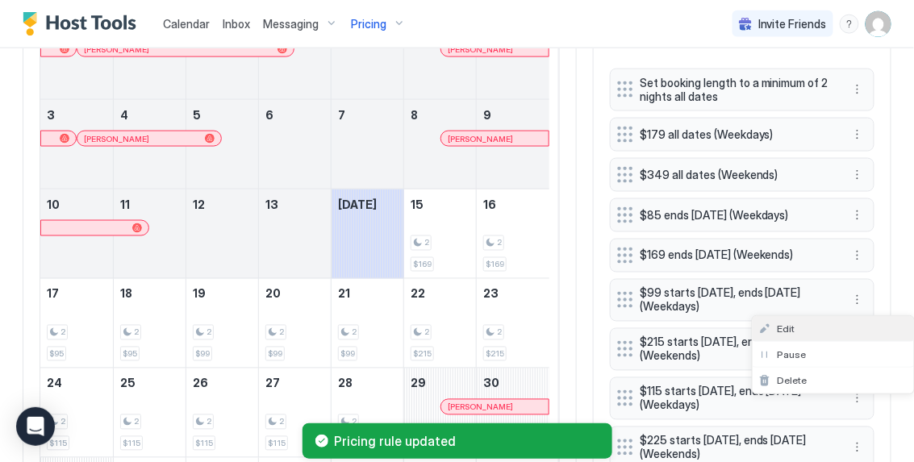
click at [829, 321] on div "Edit" at bounding box center [833, 329] width 161 height 26
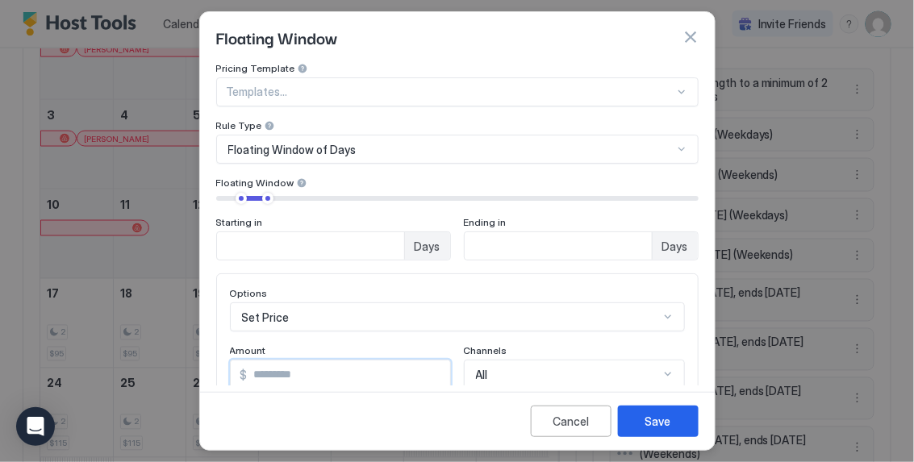
click at [288, 376] on input "**" at bounding box center [349, 374] width 203 height 27
type input "**"
click at [654, 432] on button "Save" at bounding box center [658, 421] width 81 height 31
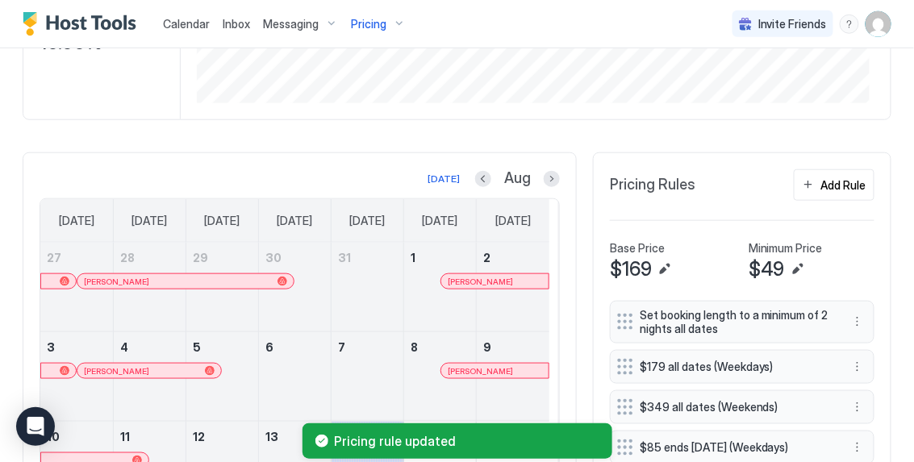
scroll to position [181, 0]
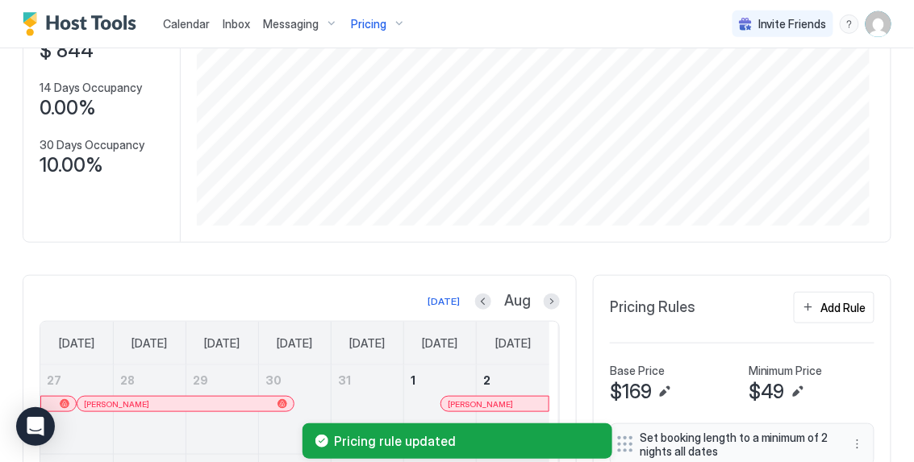
click at [398, 31] on div "Pricing" at bounding box center [379, 23] width 68 height 27
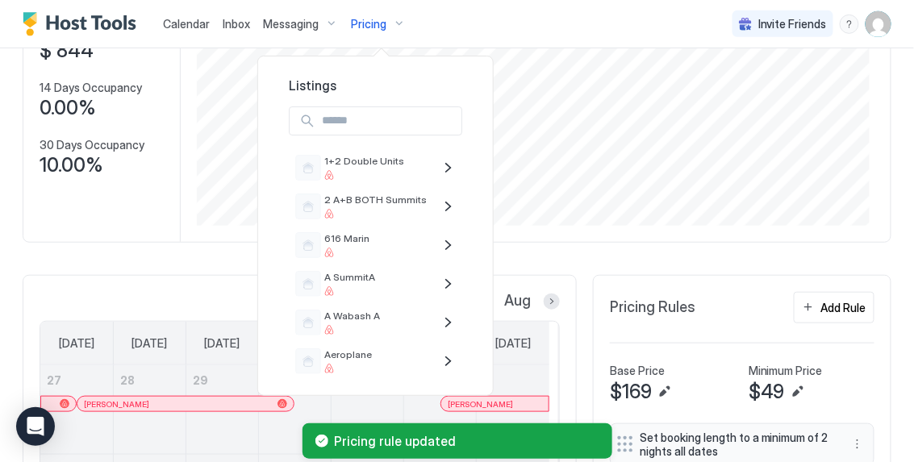
click at [192, 27] on div at bounding box center [457, 231] width 914 height 462
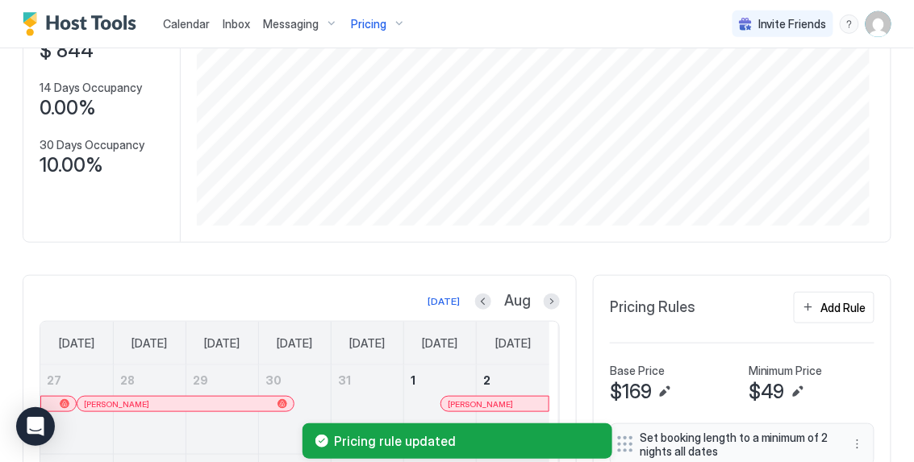
click at [192, 27] on span "Calendar" at bounding box center [186, 24] width 47 height 14
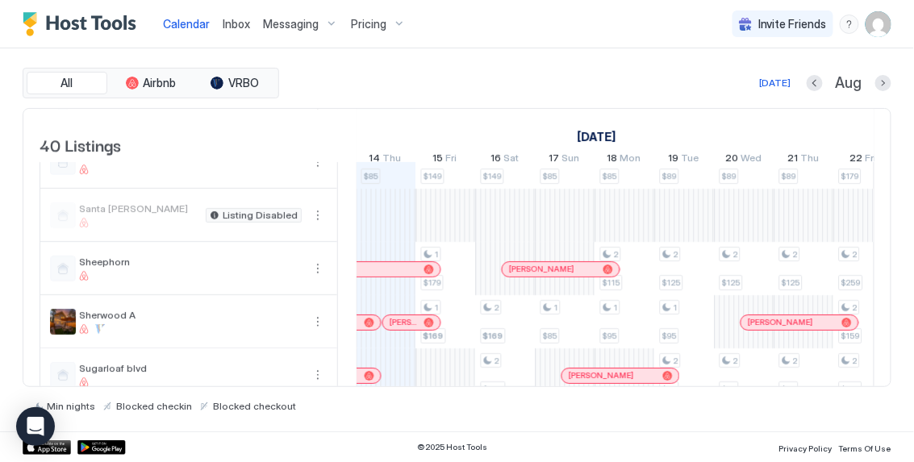
scroll to position [1412, 0]
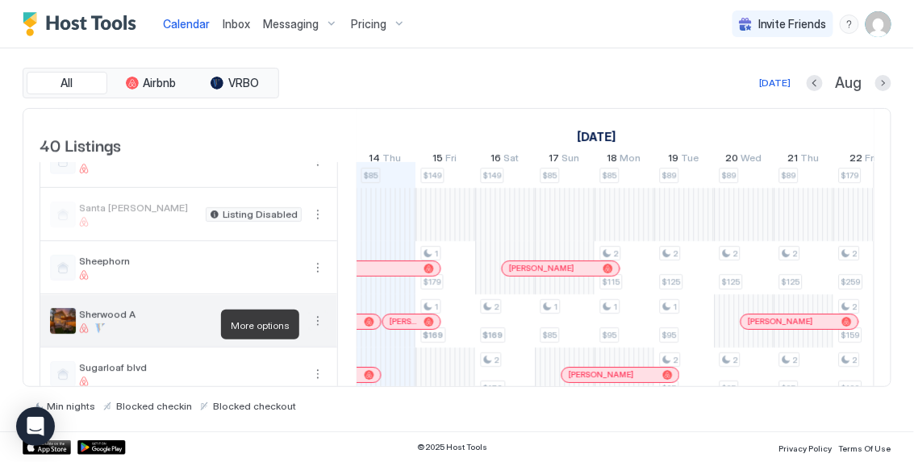
click at [319, 328] on button "More options" at bounding box center [317, 320] width 19 height 19
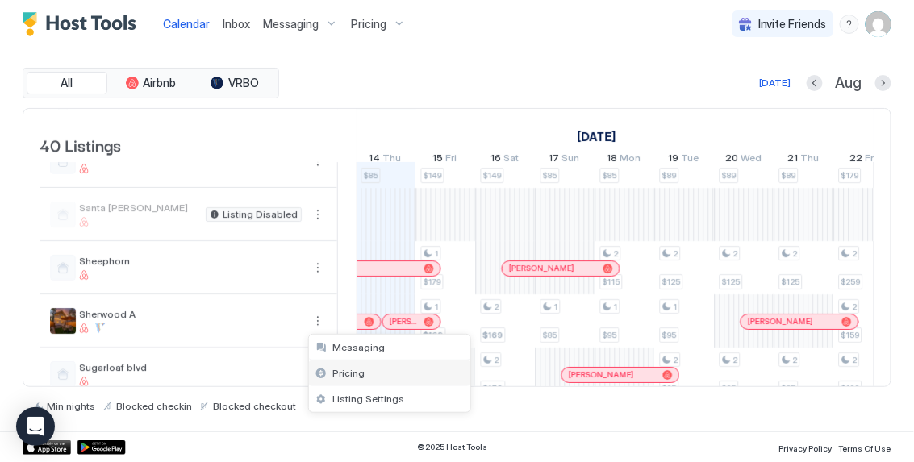
click at [342, 374] on span "Pricing" at bounding box center [349, 373] width 32 height 12
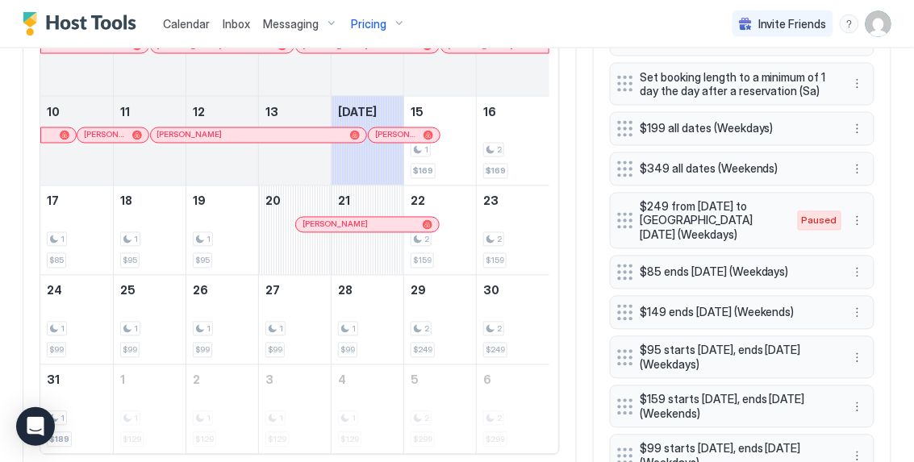
scroll to position [641, 0]
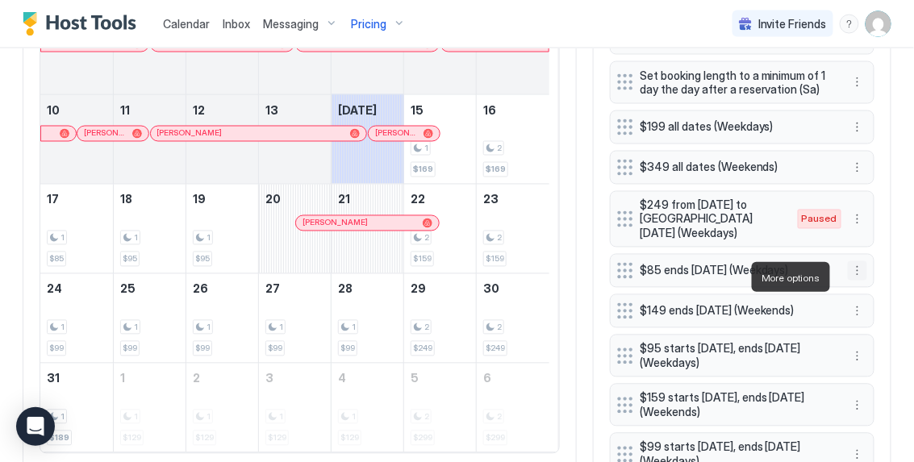
click at [848, 278] on button "More options" at bounding box center [857, 270] width 19 height 19
click at [817, 299] on div "Edit" at bounding box center [833, 300] width 161 height 26
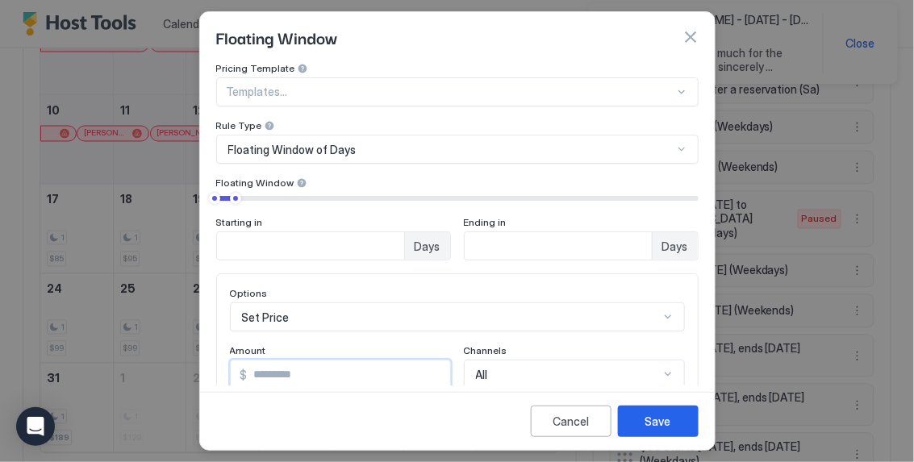
drag, startPoint x: 324, startPoint y: 374, endPoint x: 236, endPoint y: 328, distance: 99.6
click at [236, 328] on div "Options Set Price Amount $ ** Channels All" at bounding box center [457, 338] width 455 height 102
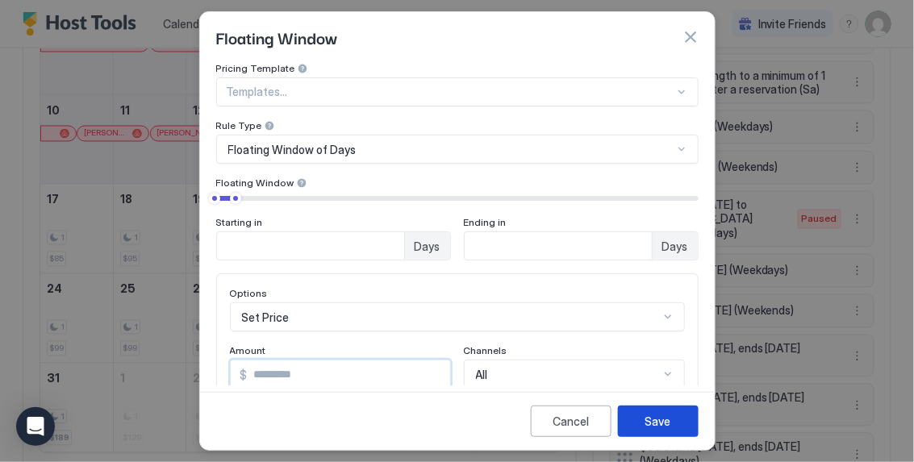
type input "**"
click at [642, 416] on button "Save" at bounding box center [658, 421] width 81 height 31
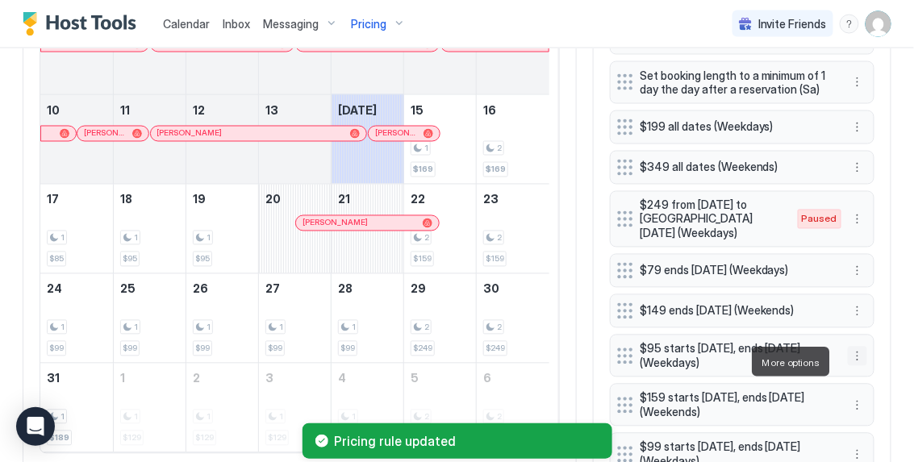
click at [848, 364] on button "More options" at bounding box center [857, 356] width 19 height 19
click at [825, 380] on div "Edit" at bounding box center [833, 385] width 161 height 26
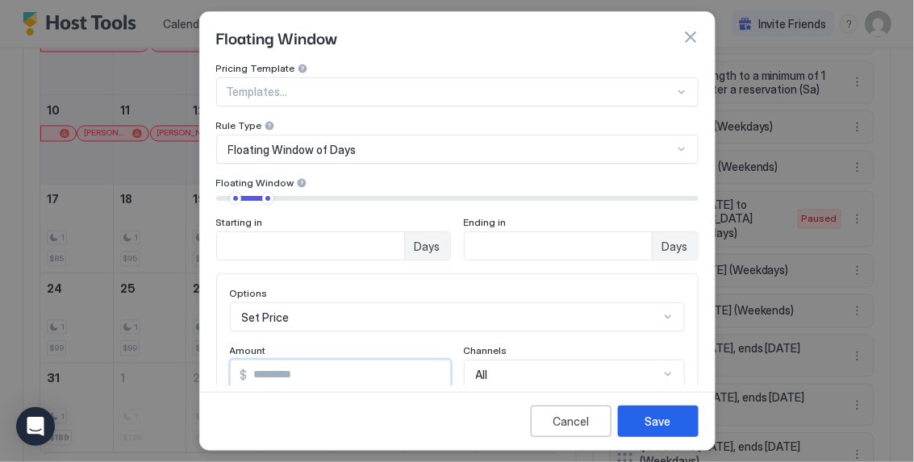
drag, startPoint x: 314, startPoint y: 365, endPoint x: 189, endPoint y: 322, distance: 132.2
click at [190, 322] on div "Floating Window Pricing Template Templates... Rule Type Floating Window of Days…" at bounding box center [457, 231] width 914 height 462
drag, startPoint x: 269, startPoint y: 374, endPoint x: 216, endPoint y: 361, distance: 54.6
click at [216, 361] on div "Options Set Price Amount $ ** Channels All" at bounding box center [457, 338] width 482 height 129
type input "**"
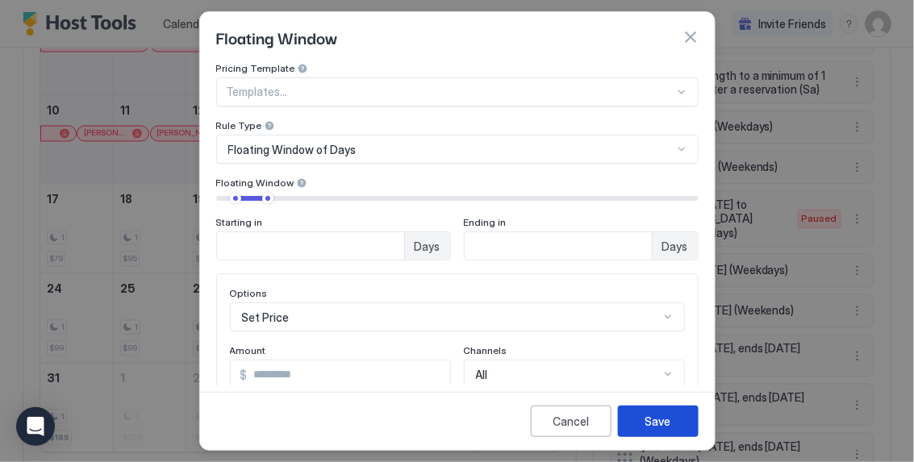
click at [629, 412] on button "Save" at bounding box center [658, 421] width 81 height 31
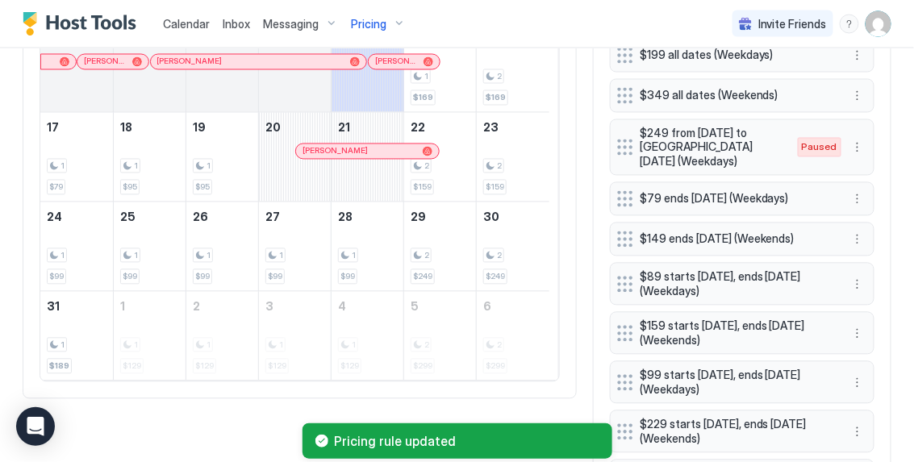
scroll to position [729, 0]
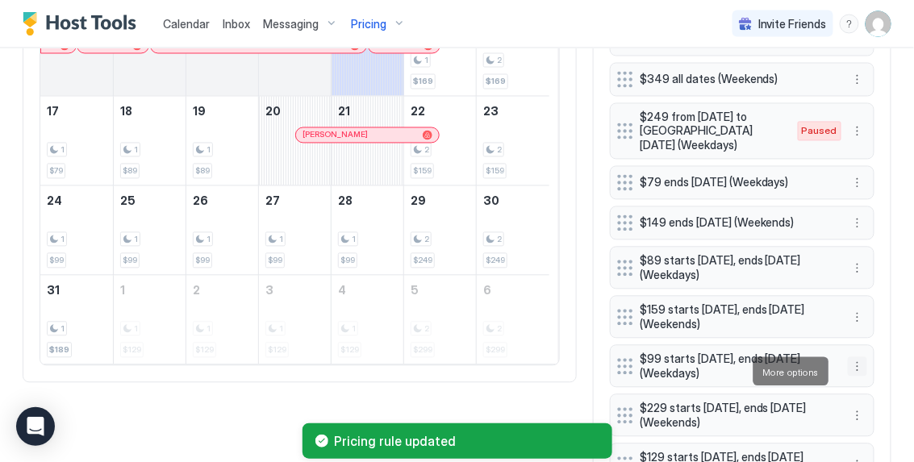
click at [850, 374] on button "More options" at bounding box center [857, 366] width 19 height 19
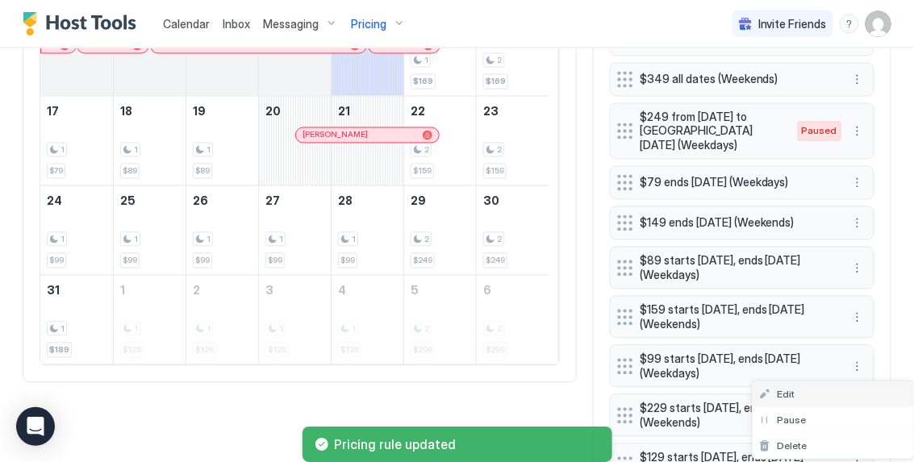
click at [823, 390] on div "Edit" at bounding box center [833, 395] width 161 height 26
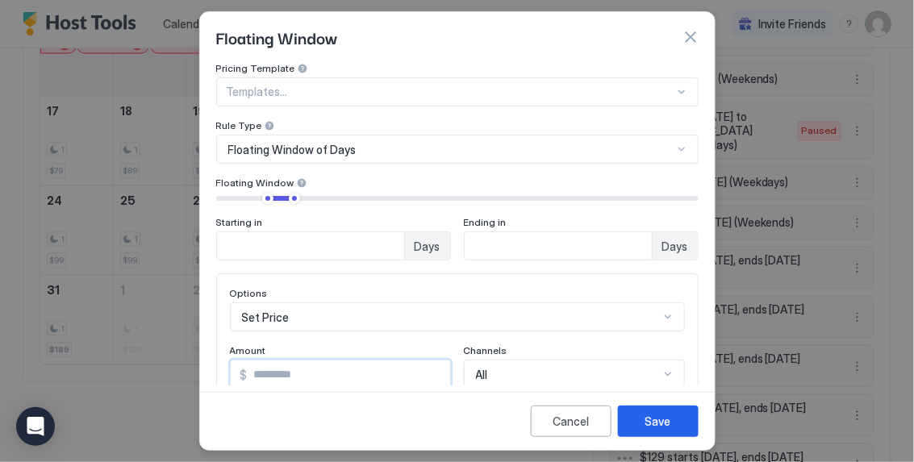
click at [294, 368] on input "**" at bounding box center [349, 374] width 203 height 27
type input "**"
click at [652, 415] on div "Save" at bounding box center [658, 421] width 26 height 17
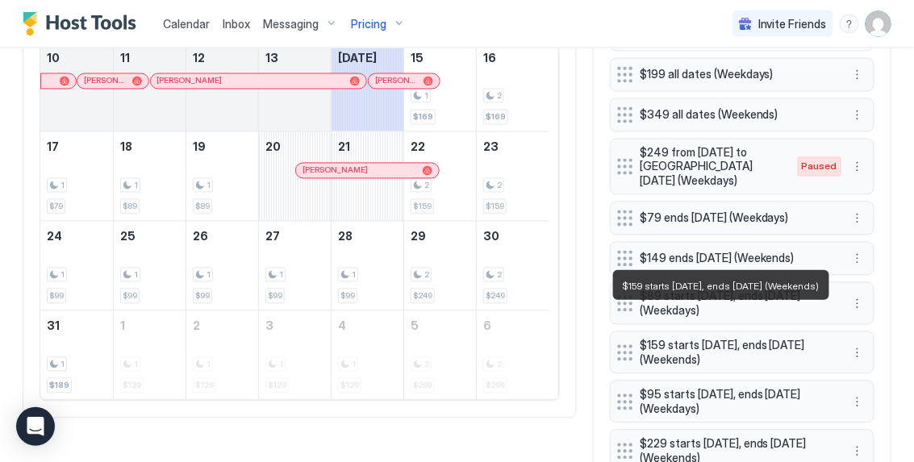
scroll to position [684, 0]
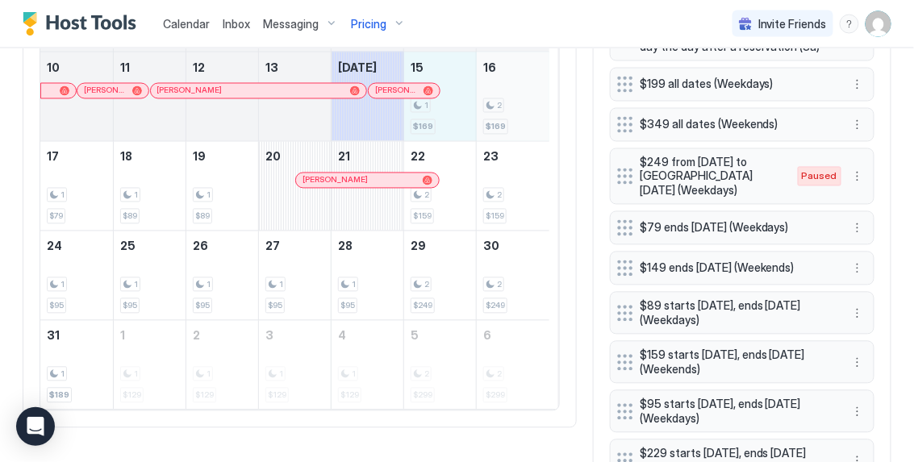
drag, startPoint x: 436, startPoint y: 129, endPoint x: 514, endPoint y: 132, distance: 77.5
click at [513, 132] on tr "10 [PERSON_NAME] [PERSON_NAME] 11 [PERSON_NAME] 12 13 [DATE] [PERSON_NAME] 15 1…" at bounding box center [294, 97] width 509 height 90
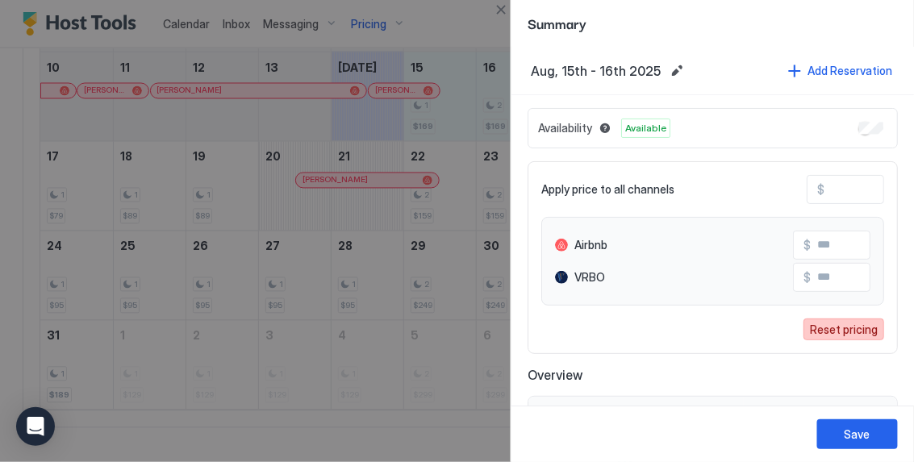
click at [818, 327] on div "Reset pricing" at bounding box center [844, 329] width 68 height 17
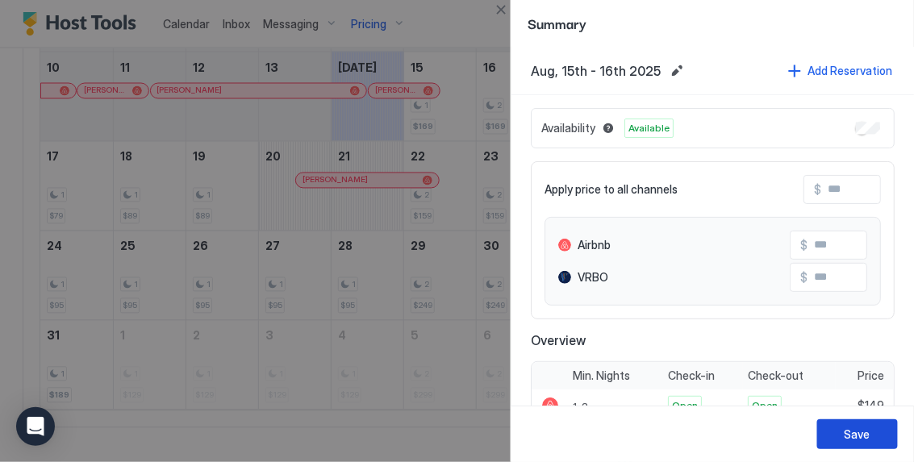
click at [855, 430] on div "Save" at bounding box center [858, 434] width 26 height 17
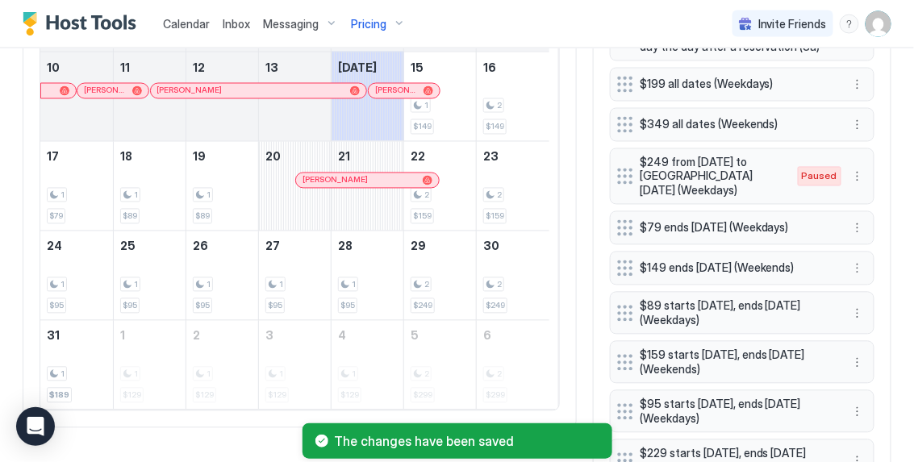
scroll to position [591, 0]
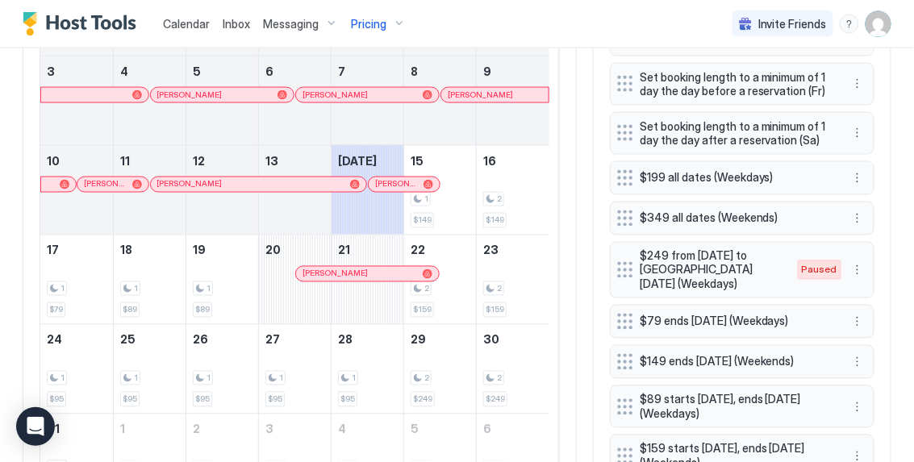
click at [198, 27] on span "Calendar" at bounding box center [186, 24] width 47 height 14
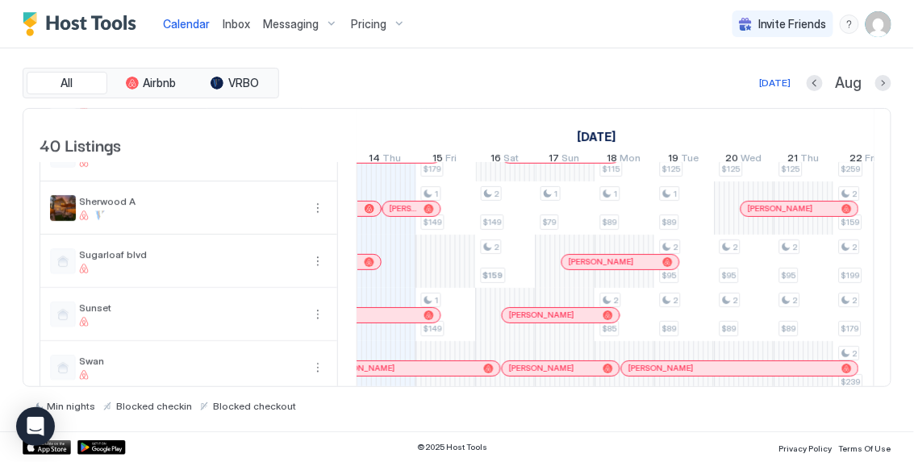
scroll to position [1520, 0]
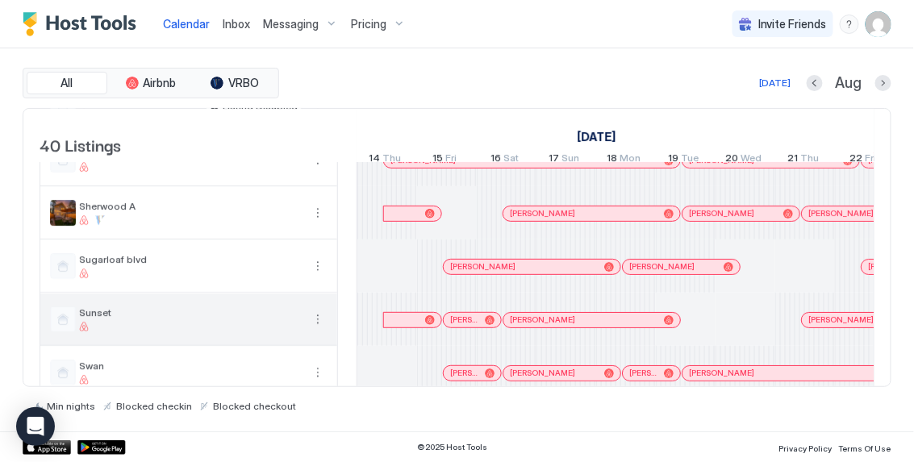
scroll to position [0, 896]
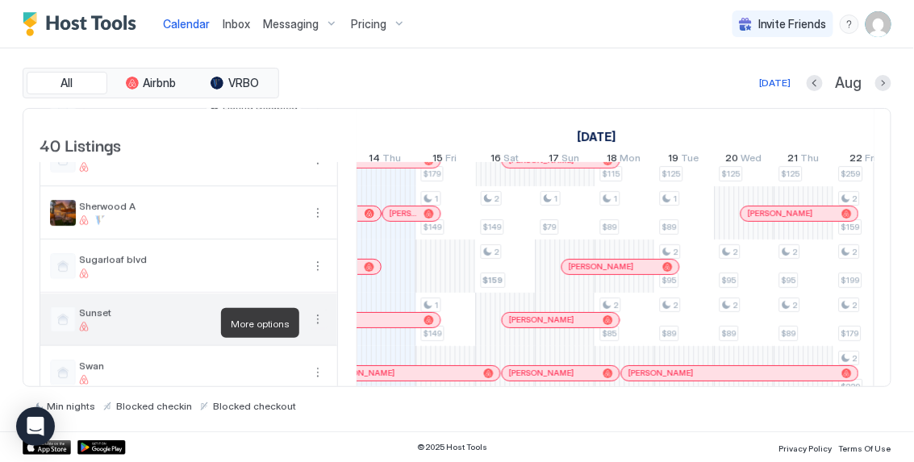
click at [318, 328] on button "More options" at bounding box center [317, 319] width 19 height 19
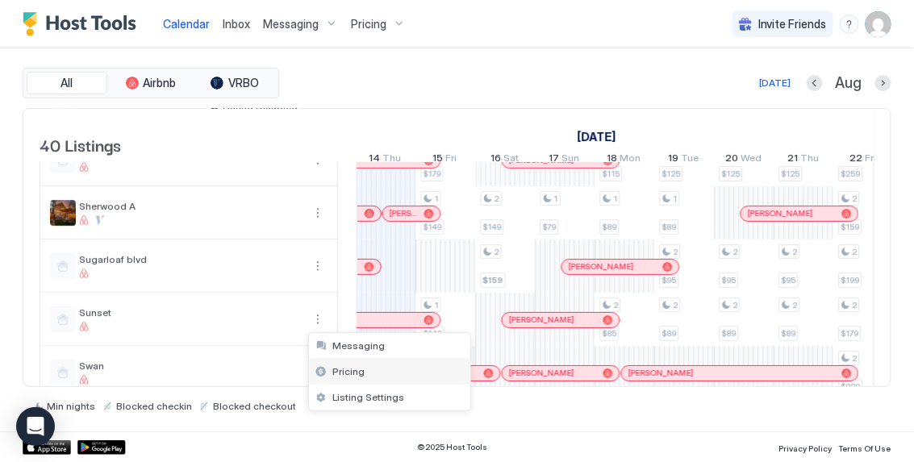
click at [353, 380] on div "Pricing" at bounding box center [389, 372] width 161 height 26
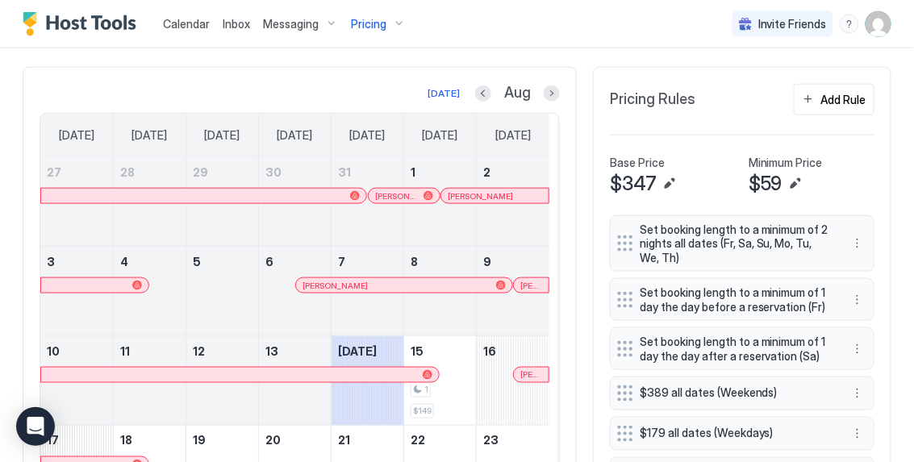
scroll to position [616, 0]
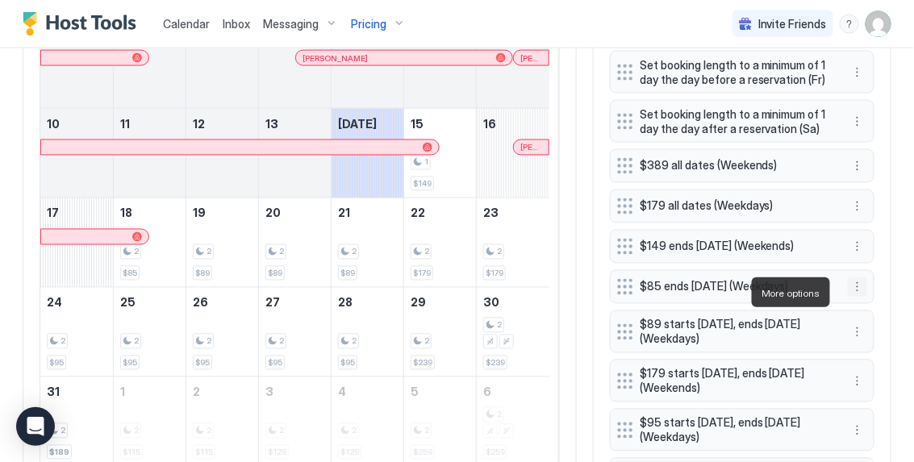
click at [850, 292] on button "More options" at bounding box center [857, 287] width 19 height 19
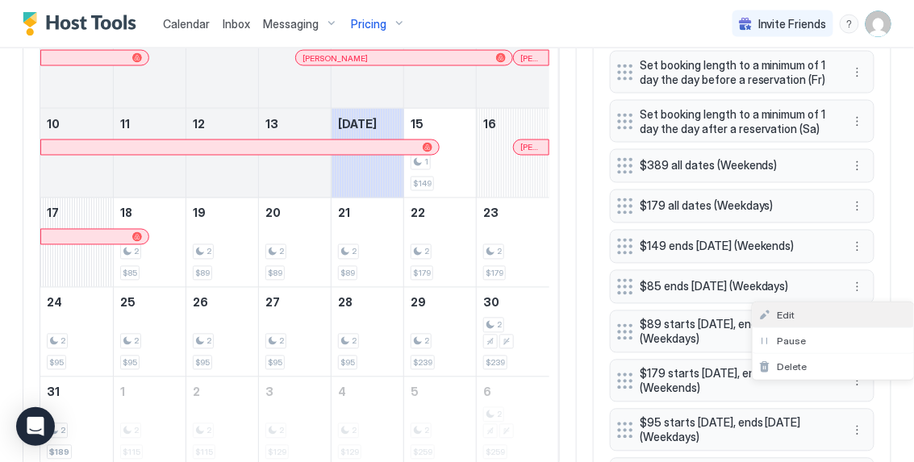
click at [840, 313] on div "Edit" at bounding box center [833, 316] width 161 height 26
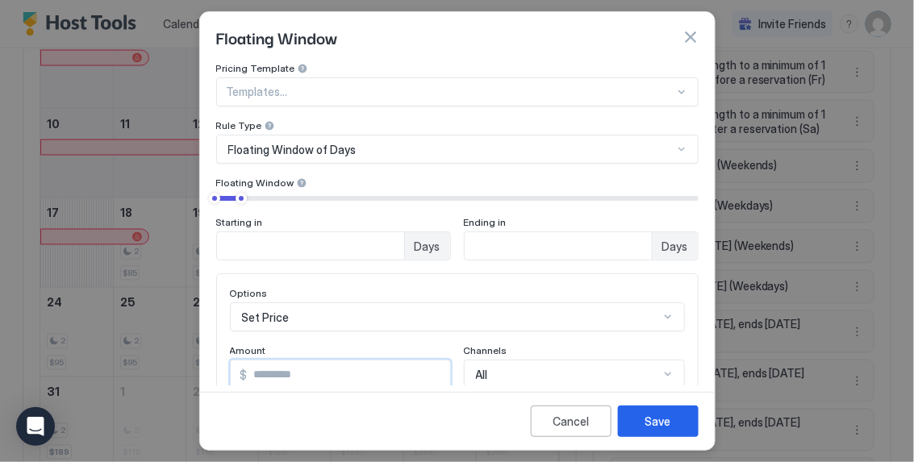
drag, startPoint x: 291, startPoint y: 371, endPoint x: 207, endPoint y: 344, distance: 88.3
click at [207, 344] on div "Pricing Template Templates... Rule Type Floating Window of Days Floating Window…" at bounding box center [457, 223] width 515 height 323
type input "**"
click at [642, 418] on button "Save" at bounding box center [658, 421] width 81 height 31
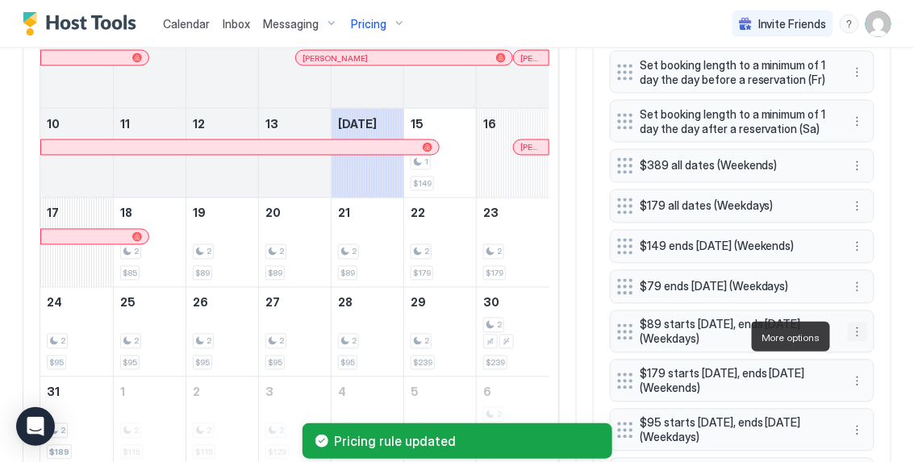
click at [848, 339] on button "More options" at bounding box center [857, 332] width 19 height 19
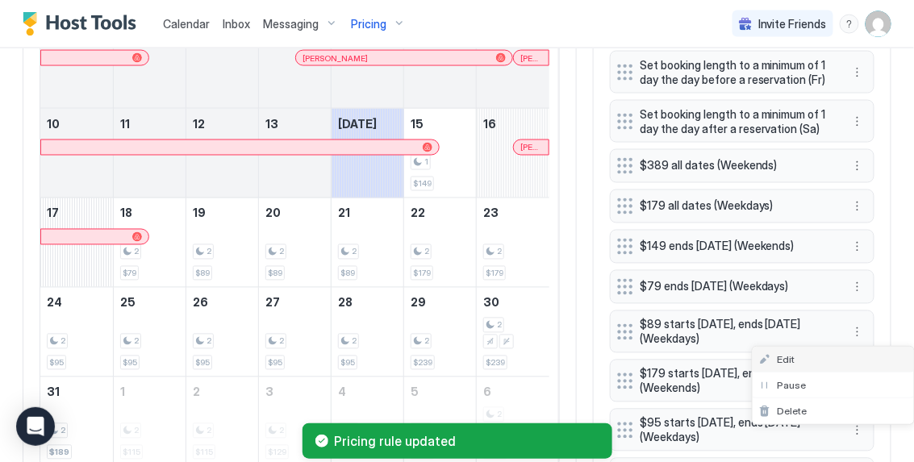
click at [798, 353] on div "Edit" at bounding box center [833, 360] width 161 height 26
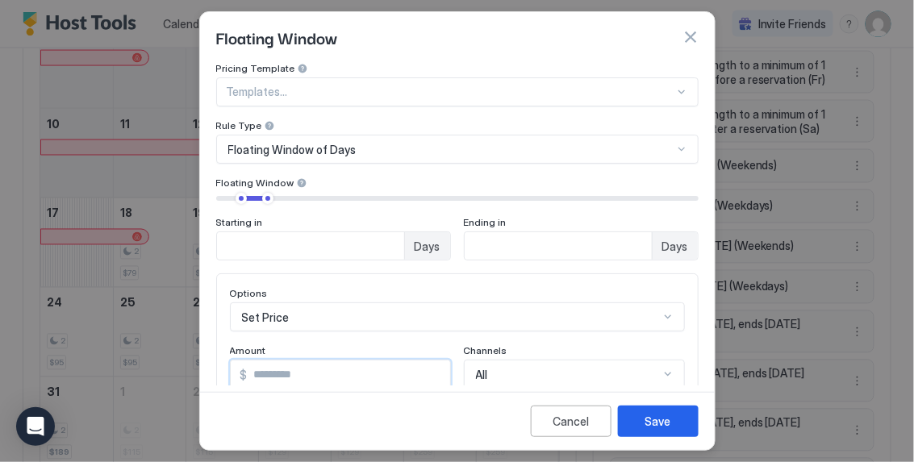
click at [285, 371] on input "**" at bounding box center [349, 374] width 203 height 27
type input "**"
click at [668, 412] on button "Save" at bounding box center [658, 421] width 81 height 31
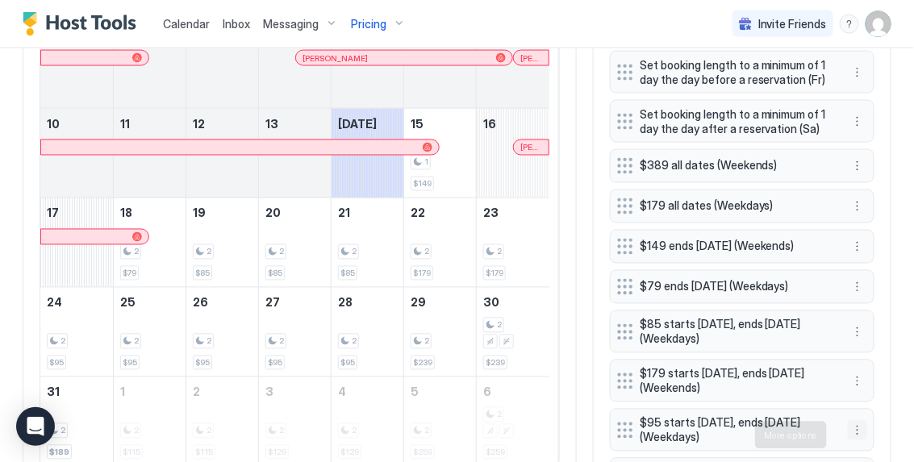
click at [851, 432] on button "More options" at bounding box center [857, 430] width 19 height 19
click at [821, 359] on div "Edit" at bounding box center [833, 360] width 161 height 26
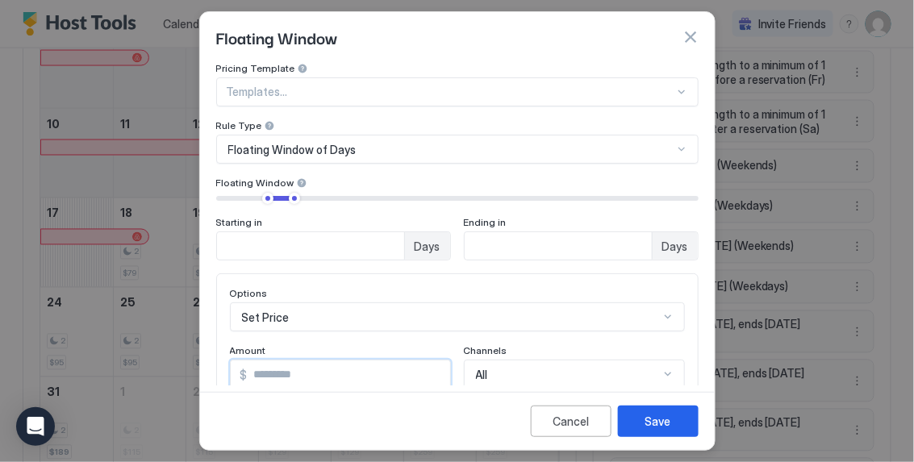
drag, startPoint x: 290, startPoint y: 370, endPoint x: 157, endPoint y: 349, distance: 133.8
click at [157, 349] on div "Floating Window Pricing Template Templates... Rule Type Floating Window of Days…" at bounding box center [457, 231] width 914 height 462
type input "**"
click at [666, 424] on div "Save" at bounding box center [658, 421] width 26 height 17
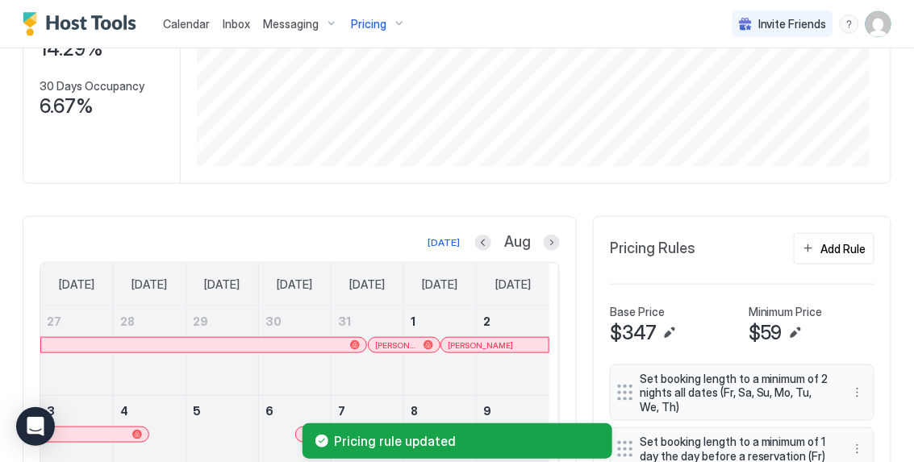
scroll to position [94, 0]
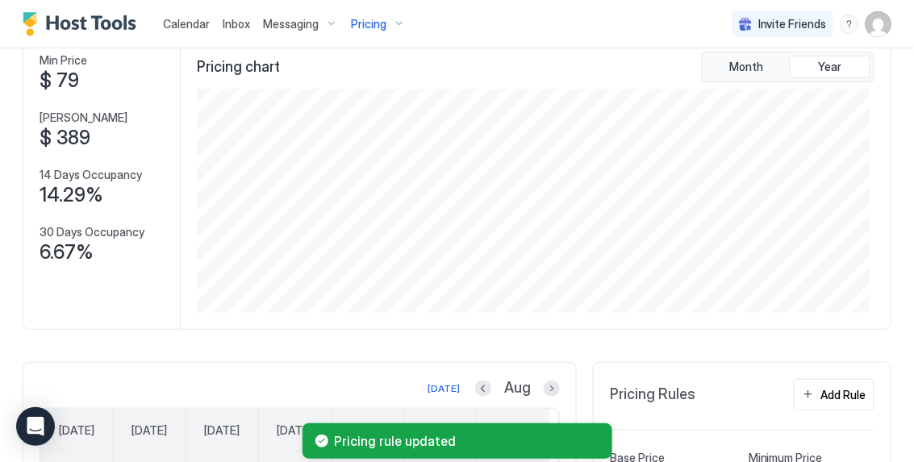
click at [188, 24] on span "Calendar" at bounding box center [186, 24] width 47 height 14
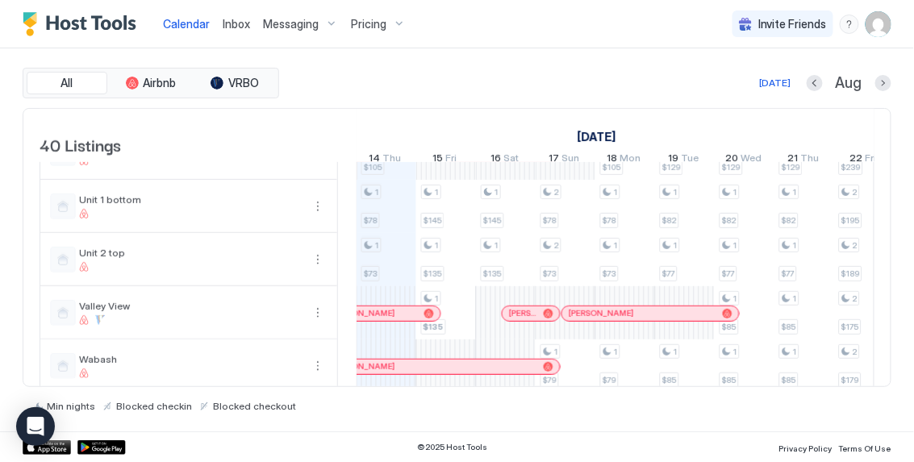
scroll to position [1846, 0]
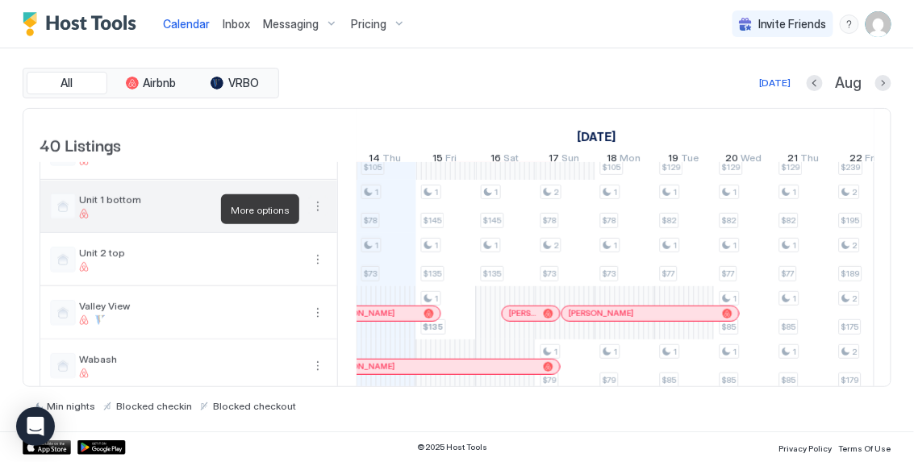
click at [315, 207] on button "More options" at bounding box center [317, 206] width 19 height 19
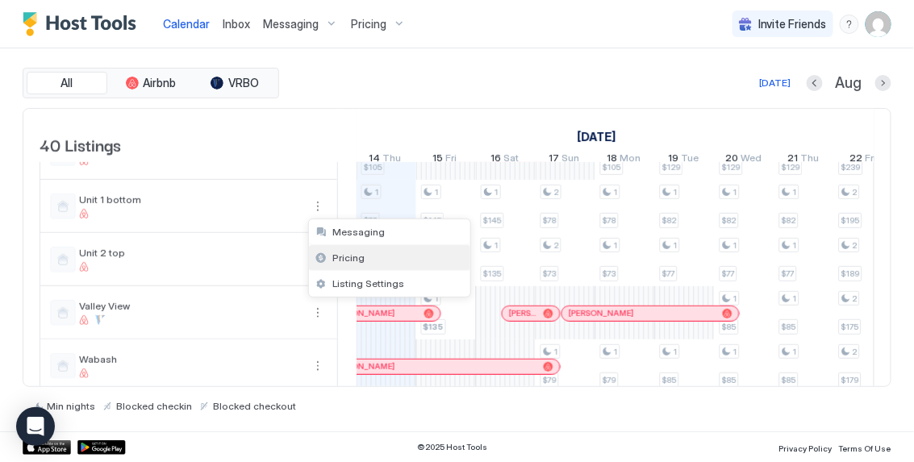
click at [345, 256] on span "Pricing" at bounding box center [349, 258] width 32 height 12
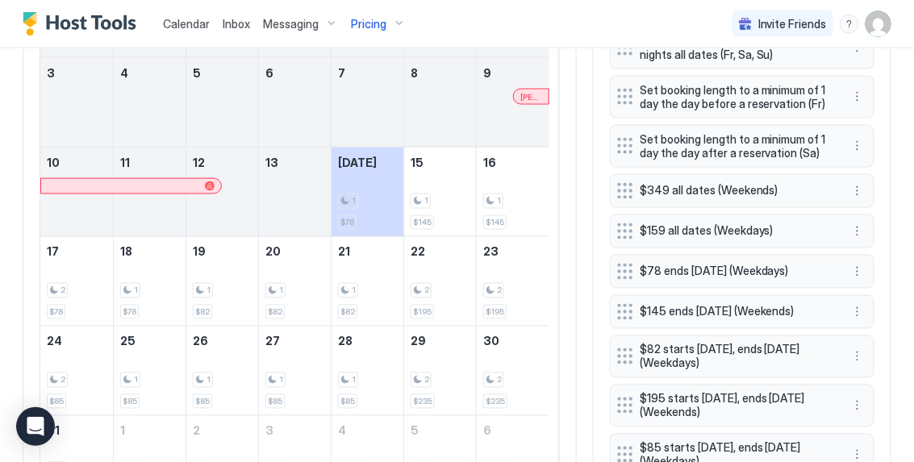
scroll to position [580, 0]
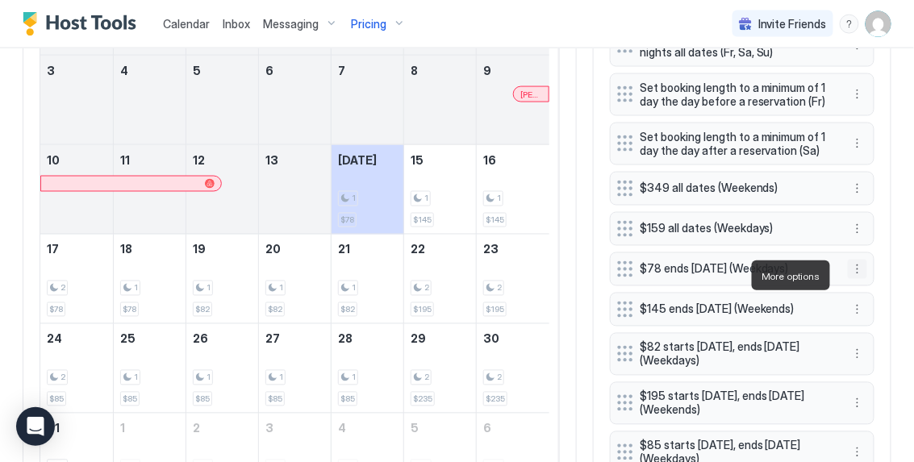
click at [849, 277] on button "More options" at bounding box center [857, 269] width 19 height 19
click at [837, 299] on div "Edit" at bounding box center [833, 299] width 161 height 26
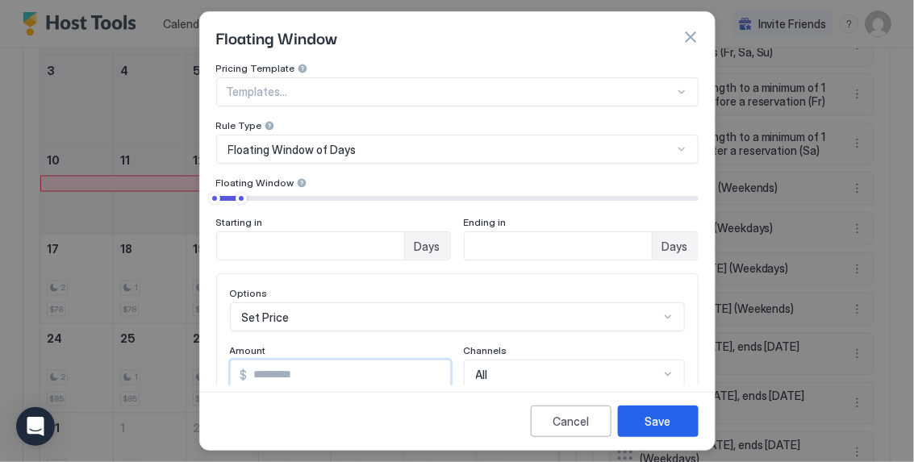
drag, startPoint x: 290, startPoint y: 376, endPoint x: 165, endPoint y: 333, distance: 132.2
click at [165, 333] on div "Floating Window Pricing Template Templates... Rule Type Floating Window of Days…" at bounding box center [457, 231] width 914 height 462
type input "**"
click at [640, 425] on button "Save" at bounding box center [658, 421] width 81 height 31
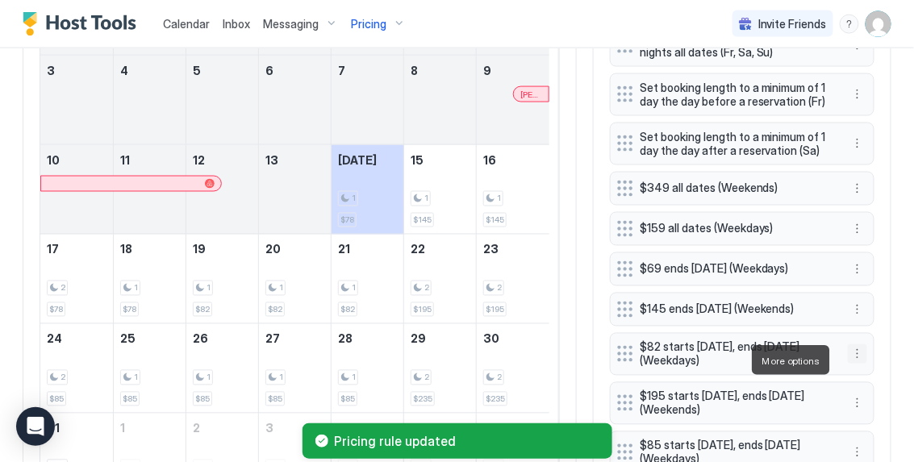
click at [850, 360] on button "More options" at bounding box center [857, 354] width 19 height 19
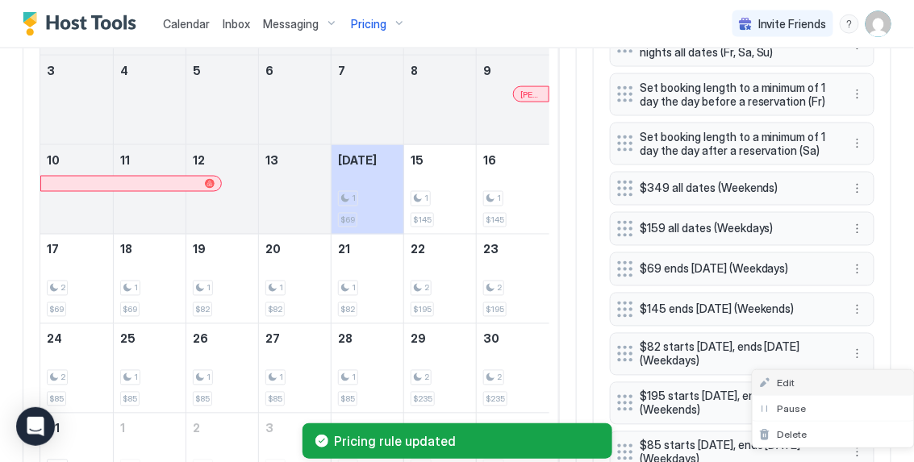
click at [829, 378] on div "Edit" at bounding box center [833, 383] width 161 height 26
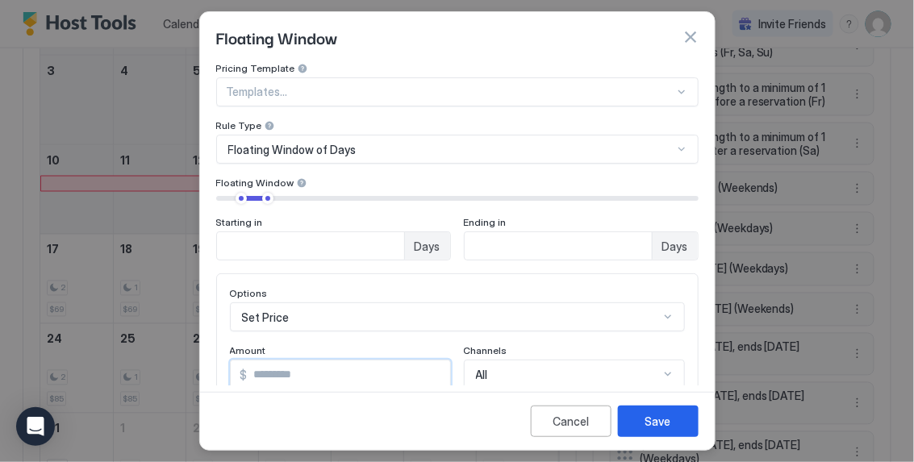
drag, startPoint x: 293, startPoint y: 373, endPoint x: 187, endPoint y: 334, distance: 112.6
click at [189, 335] on div "Floating Window Pricing Template Templates... Rule Type Floating Window of Days…" at bounding box center [457, 231] width 914 height 462
type input "**"
click at [639, 426] on button "Save" at bounding box center [658, 421] width 81 height 31
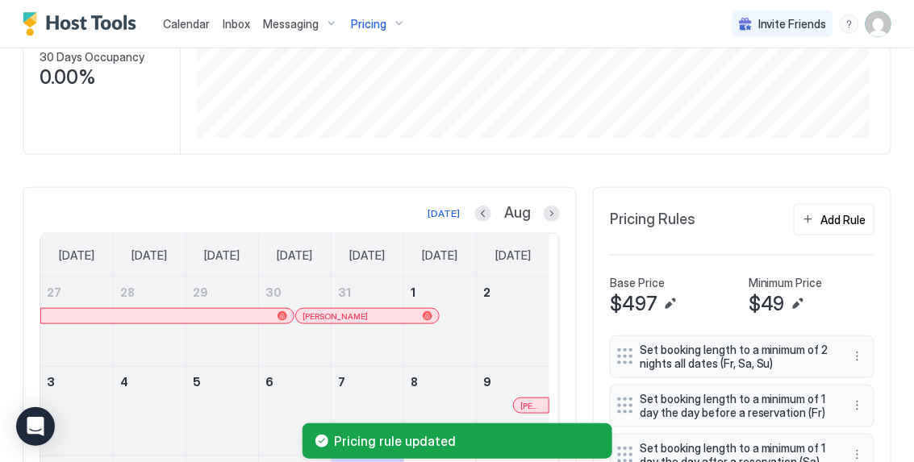
scroll to position [261, 0]
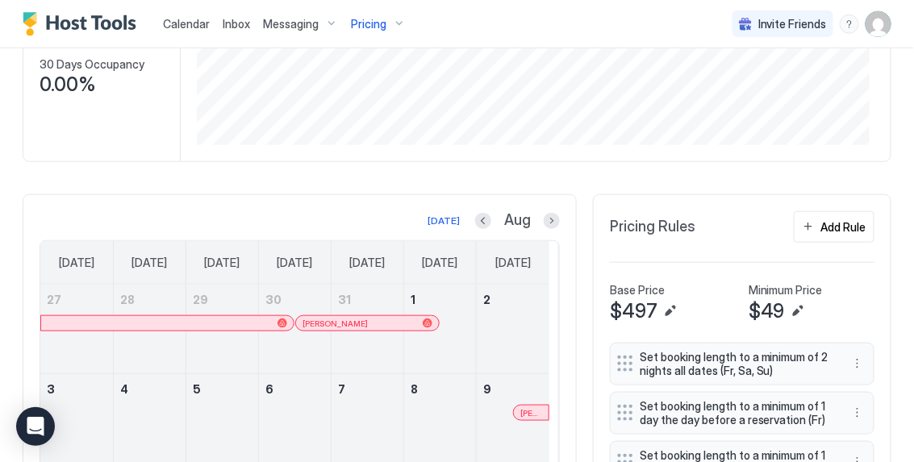
click at [394, 24] on div "Pricing" at bounding box center [379, 23] width 68 height 27
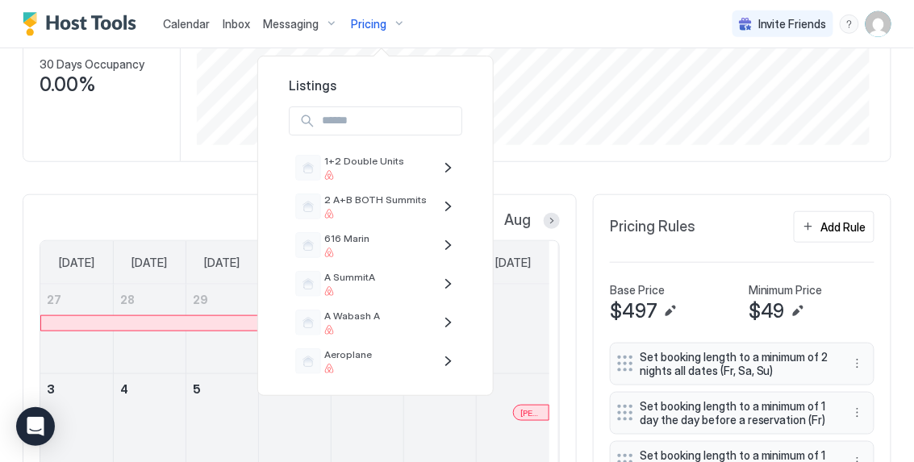
click at [198, 31] on div at bounding box center [457, 231] width 914 height 462
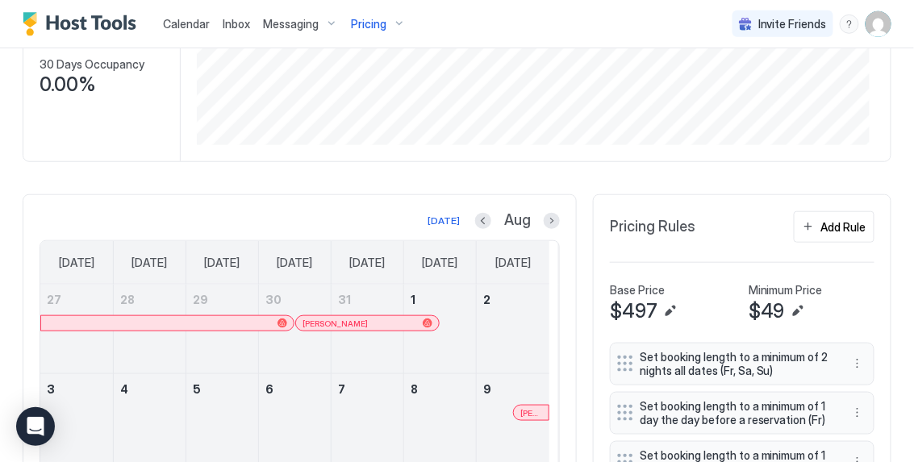
click at [198, 26] on span "Calendar" at bounding box center [186, 24] width 47 height 14
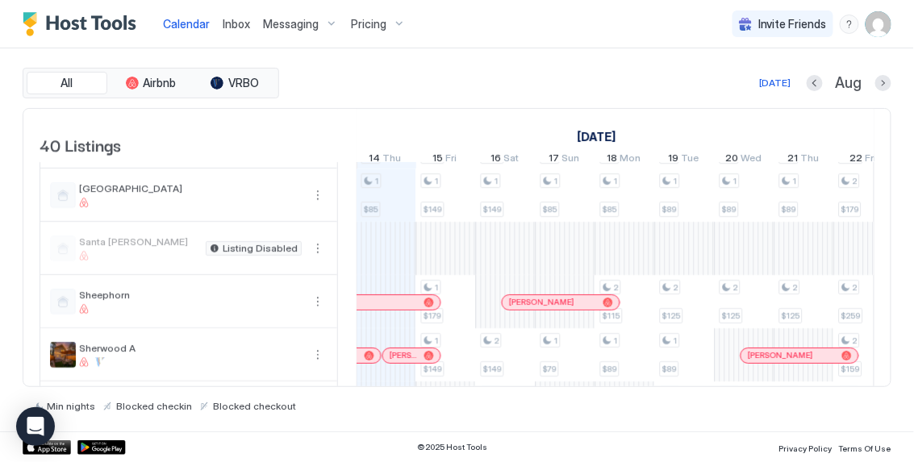
scroll to position [1808, 0]
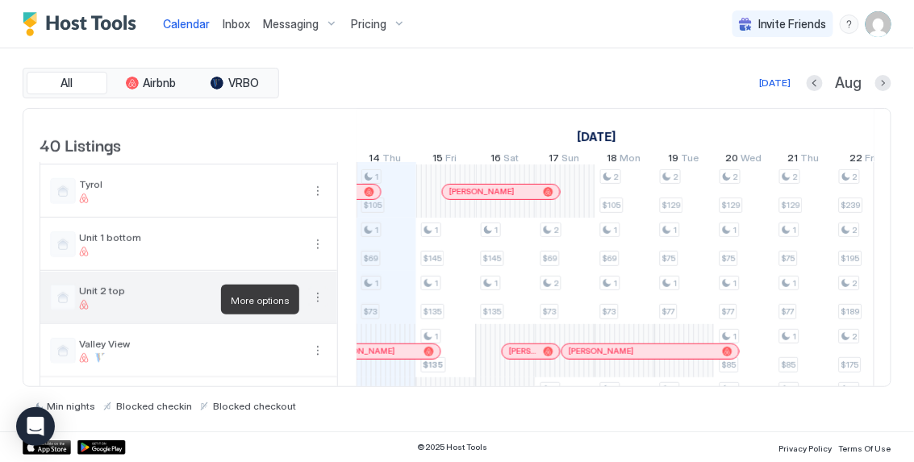
click at [315, 297] on button "More options" at bounding box center [317, 297] width 19 height 19
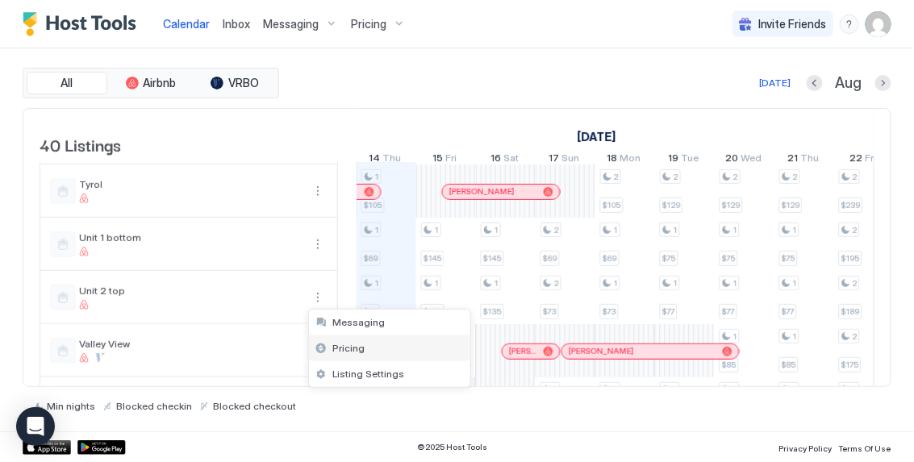
click at [336, 355] on div "Pricing" at bounding box center [389, 349] width 161 height 26
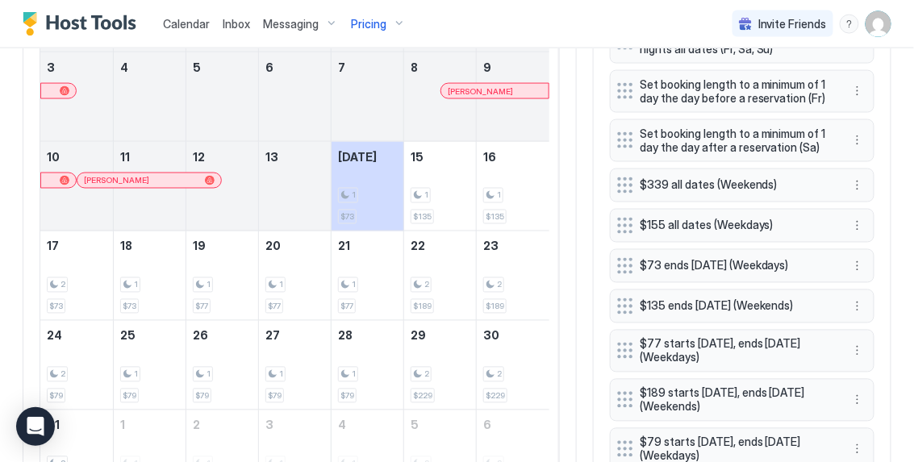
scroll to position [619, 0]
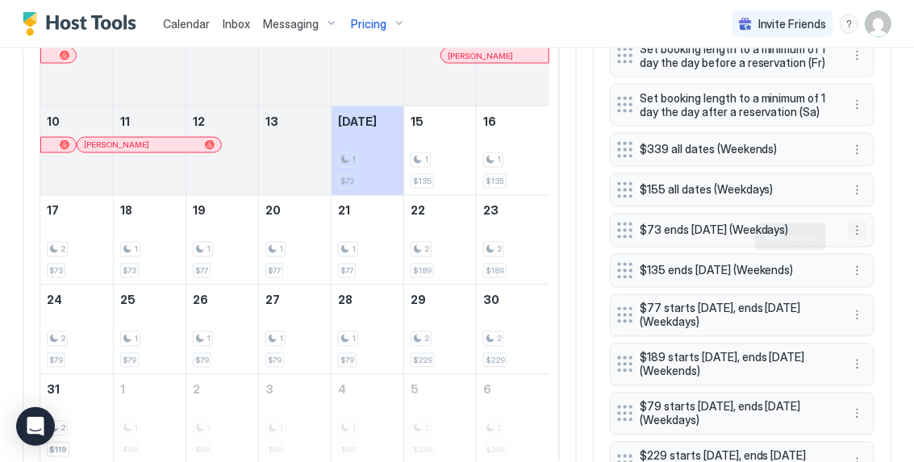
click at [848, 240] on button "More options" at bounding box center [857, 230] width 19 height 19
click at [831, 258] on div "Edit" at bounding box center [833, 260] width 161 height 26
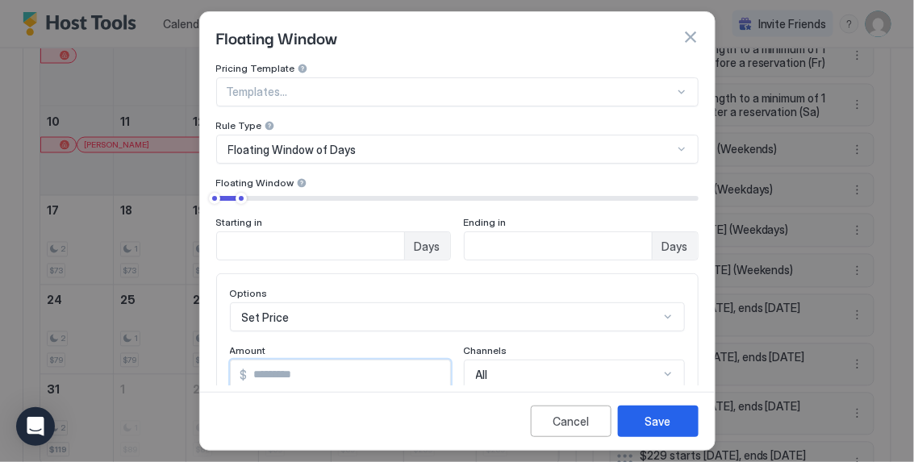
drag, startPoint x: 278, startPoint y: 382, endPoint x: 203, endPoint y: 338, distance: 86.1
click at [209, 343] on div "Pricing Template Templates... Rule Type Floating Window of Days Floating Window…" at bounding box center [457, 223] width 515 height 323
type input "**"
click at [690, 434] on button "Save" at bounding box center [658, 421] width 81 height 31
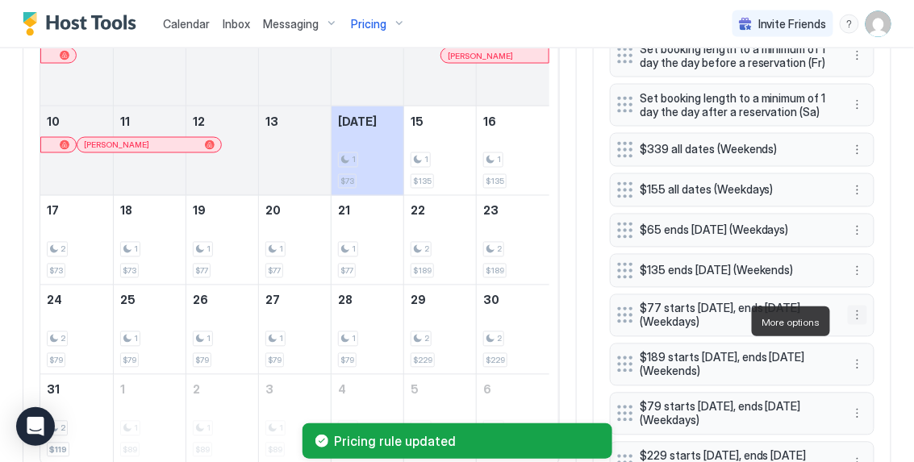
click at [853, 319] on button "More options" at bounding box center [857, 315] width 19 height 19
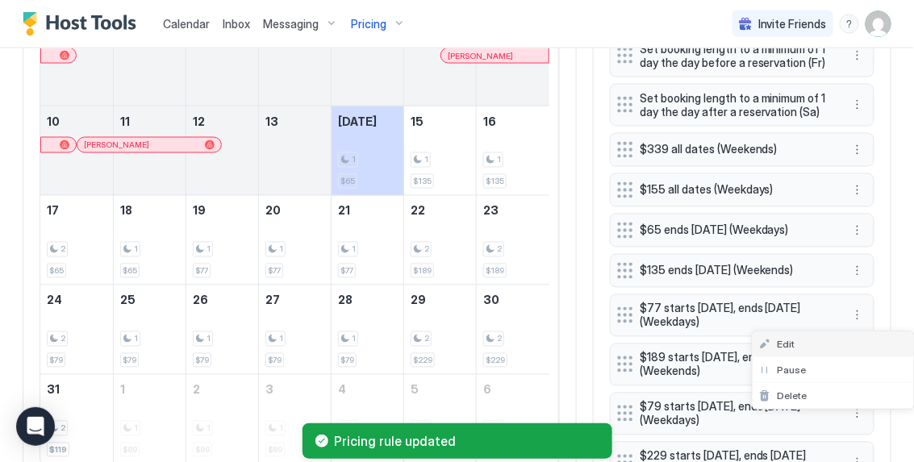
click at [832, 341] on div "Edit" at bounding box center [833, 345] width 161 height 26
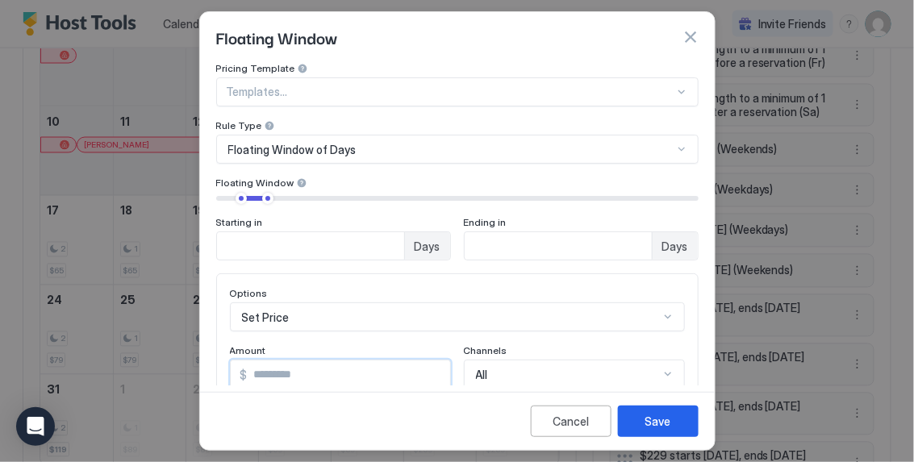
drag, startPoint x: 327, startPoint y: 368, endPoint x: 217, endPoint y: 328, distance: 116.9
click at [217, 328] on div "Options Set Price Amount $ ** Channels All" at bounding box center [457, 338] width 482 height 129
type input "**"
click at [670, 423] on div "Save" at bounding box center [658, 421] width 26 height 17
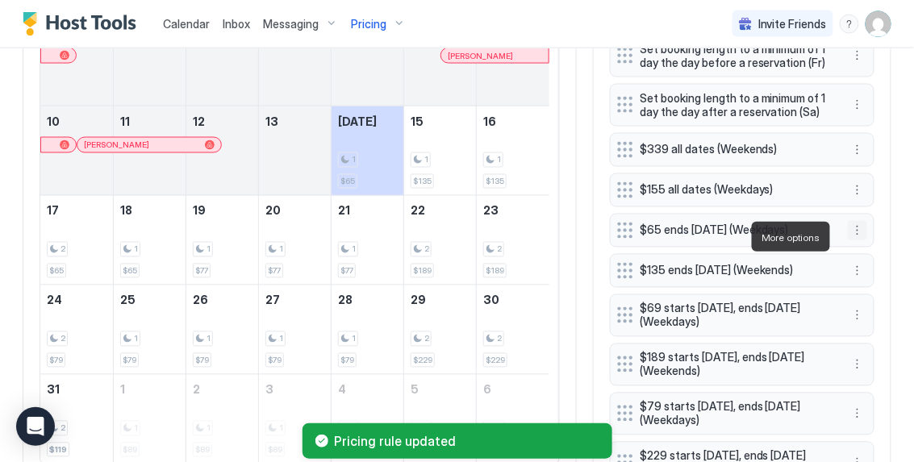
click at [848, 240] on button "More options" at bounding box center [857, 230] width 19 height 19
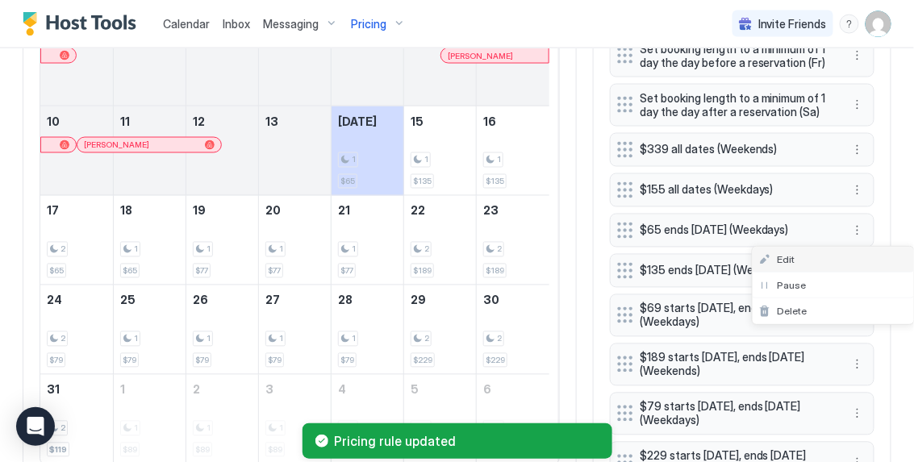
click at [821, 261] on div "Edit" at bounding box center [833, 260] width 161 height 26
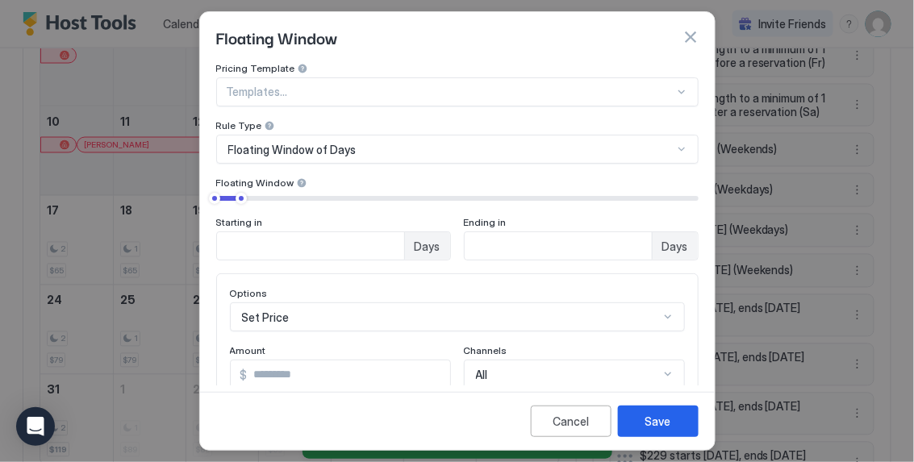
click at [282, 368] on input "**" at bounding box center [349, 374] width 203 height 27
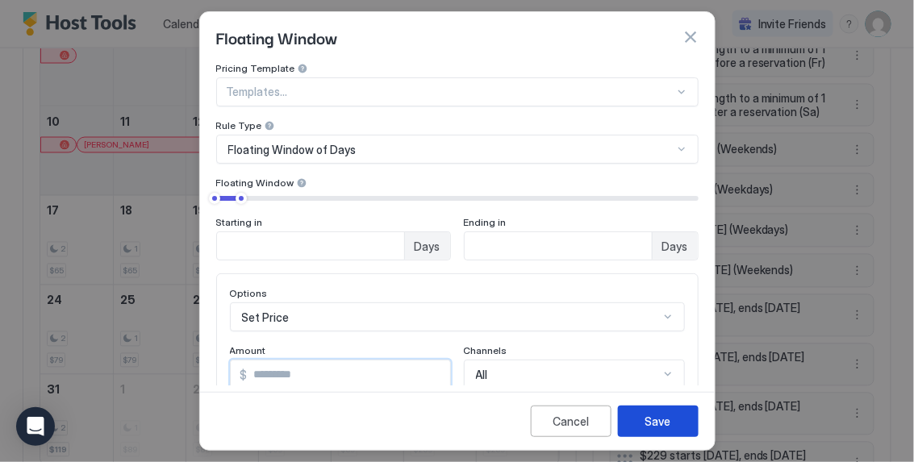
type input "**"
click at [682, 424] on button "Save" at bounding box center [658, 421] width 81 height 31
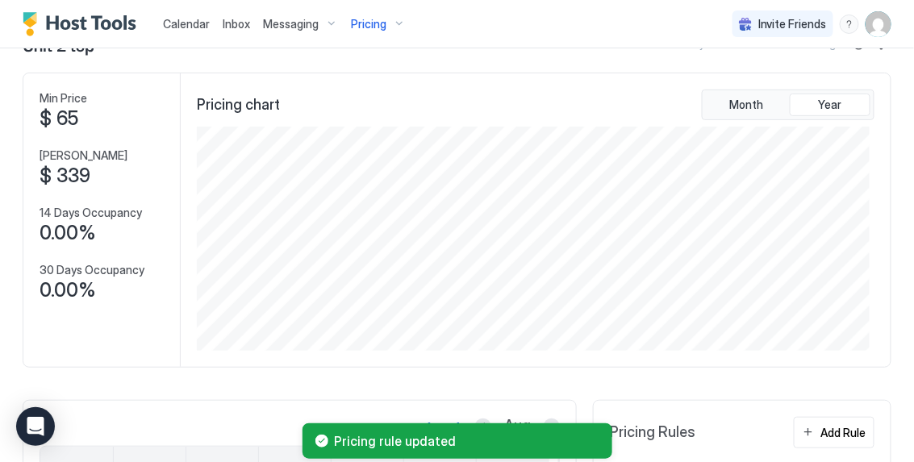
scroll to position [0, 0]
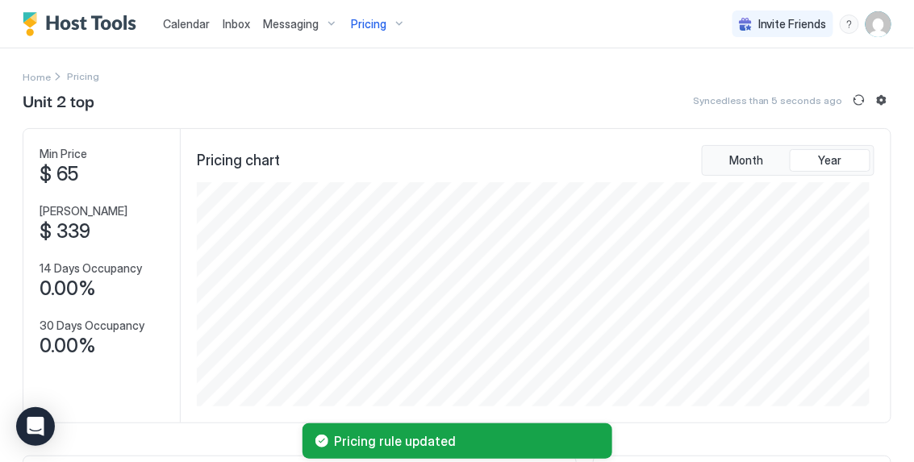
click at [188, 28] on span "Calendar" at bounding box center [186, 24] width 47 height 14
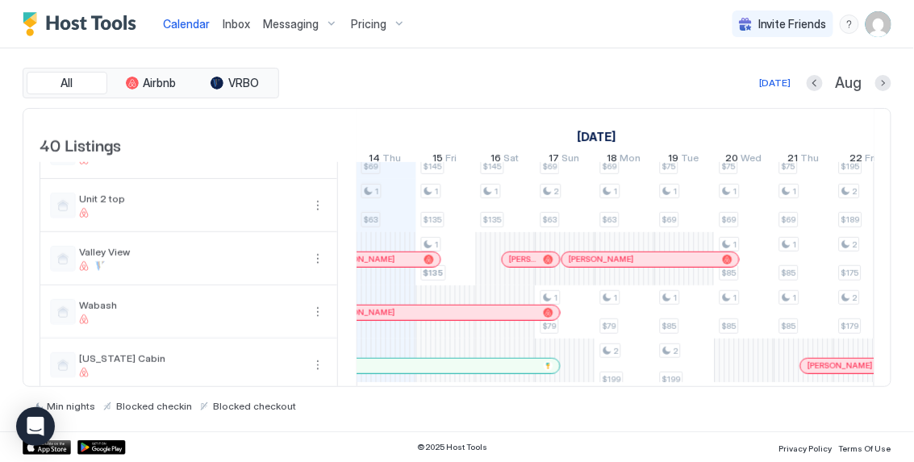
scroll to position [1881, 0]
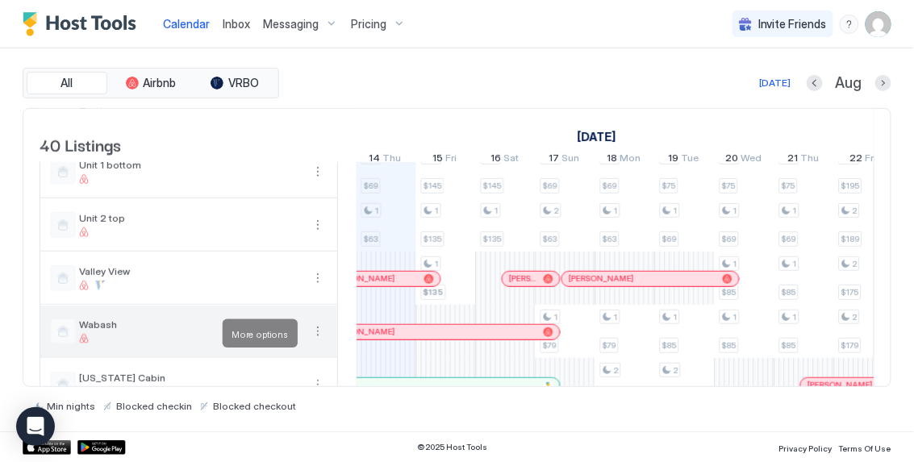
click at [316, 336] on button "More options" at bounding box center [317, 331] width 19 height 19
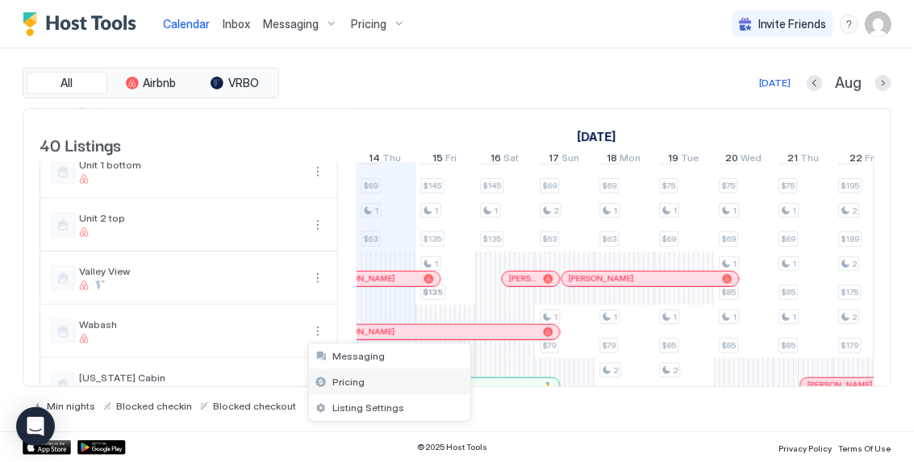
click at [338, 382] on span "Pricing" at bounding box center [349, 382] width 32 height 12
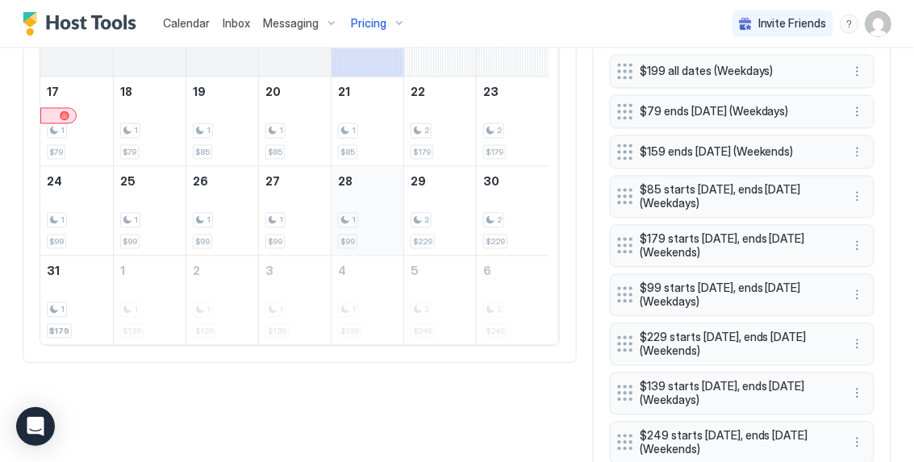
scroll to position [736, 0]
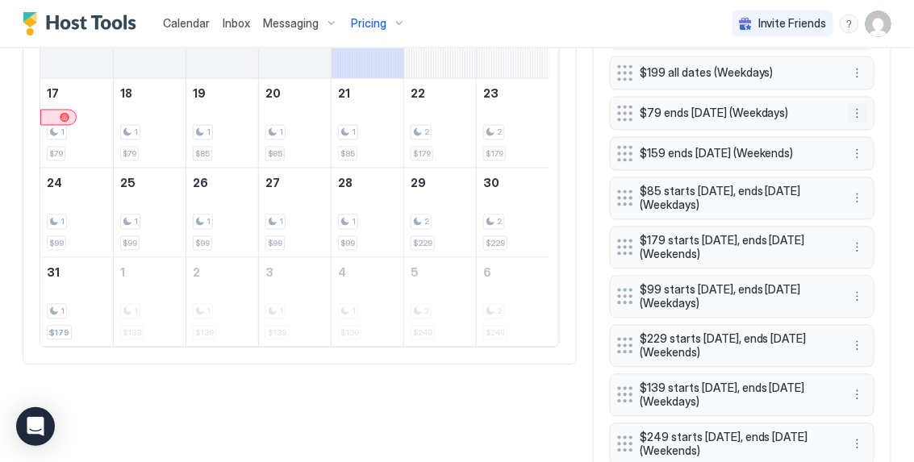
click at [851, 122] on button "More options" at bounding box center [857, 113] width 19 height 19
click at [836, 144] on div "Edit" at bounding box center [833, 142] width 161 height 26
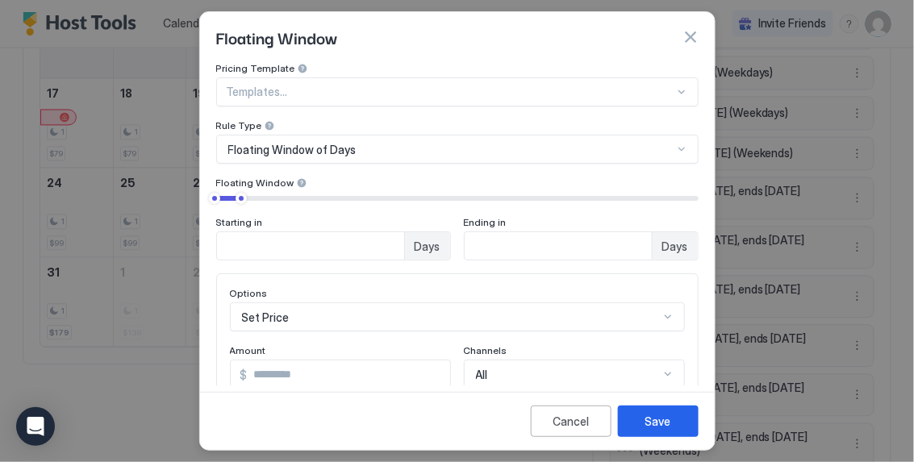
click at [282, 378] on input "**" at bounding box center [349, 374] width 203 height 27
type input "**"
click at [633, 412] on button "Save" at bounding box center [658, 421] width 81 height 31
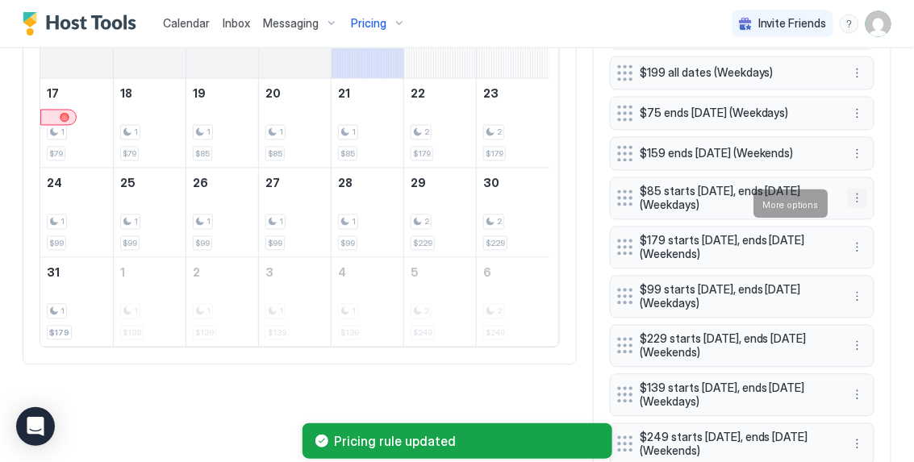
click at [848, 201] on button "More options" at bounding box center [857, 198] width 19 height 19
click at [824, 223] on div "Edit" at bounding box center [833, 227] width 161 height 26
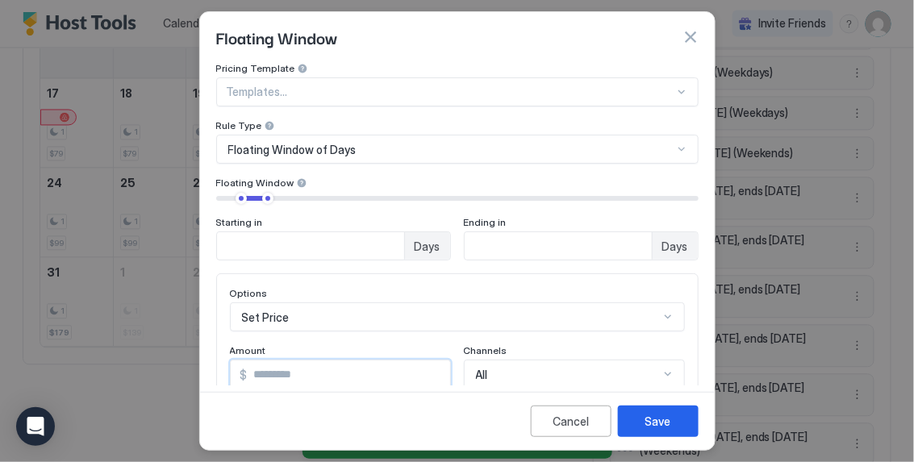
drag, startPoint x: 356, startPoint y: 361, endPoint x: 221, endPoint y: 360, distance: 134.7
click at [221, 360] on div "Options Set Price Amount $ ** Channels All" at bounding box center [457, 338] width 482 height 129
drag, startPoint x: 307, startPoint y: 375, endPoint x: 225, endPoint y: 352, distance: 84.8
click at [227, 352] on div "Options Set Price Amount $ ** Channels All" at bounding box center [457, 338] width 482 height 129
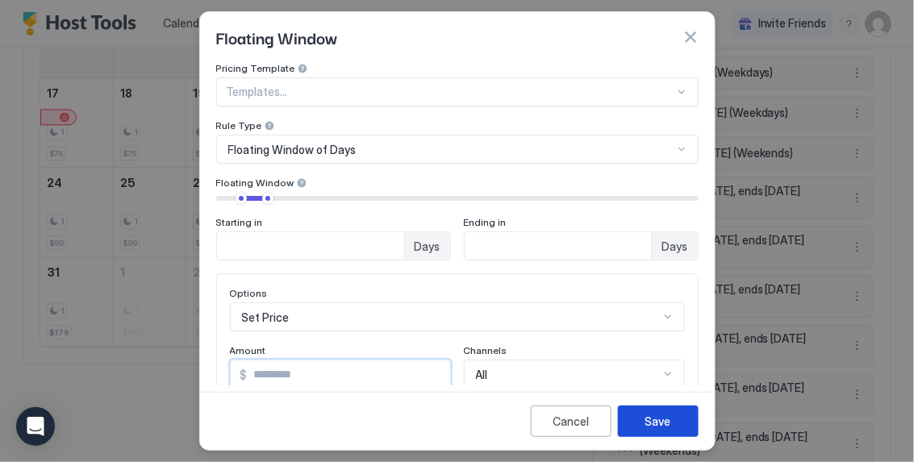
type input "**"
click at [642, 432] on button "Save" at bounding box center [658, 421] width 81 height 31
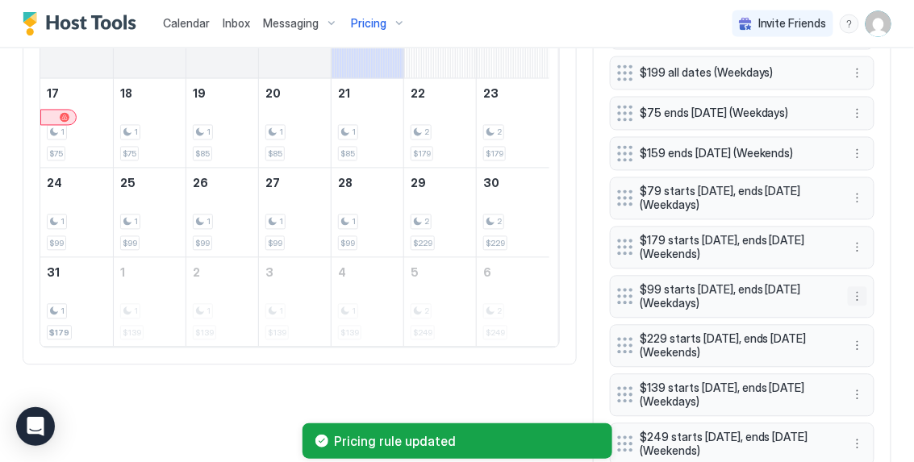
click at [851, 305] on button "More options" at bounding box center [857, 296] width 19 height 19
click at [821, 320] on div "Edit" at bounding box center [833, 324] width 161 height 26
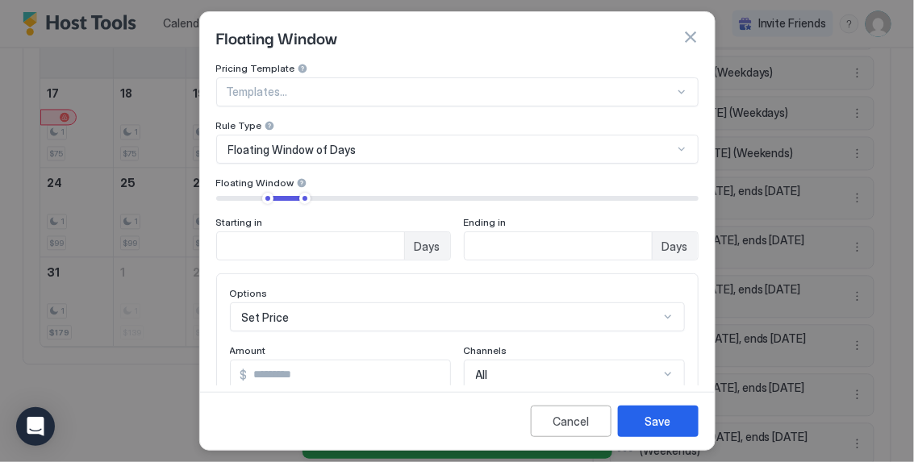
click at [262, 377] on input "**" at bounding box center [349, 374] width 203 height 27
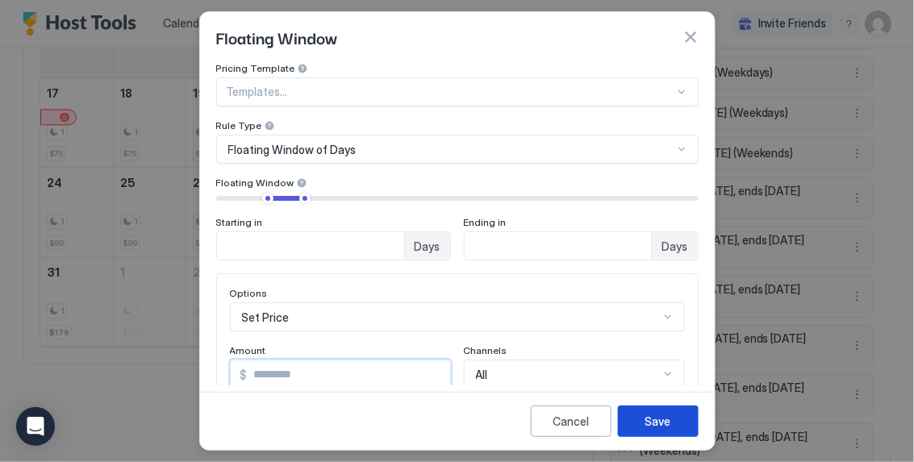
type input "**"
click at [639, 424] on button "Save" at bounding box center [658, 421] width 81 height 31
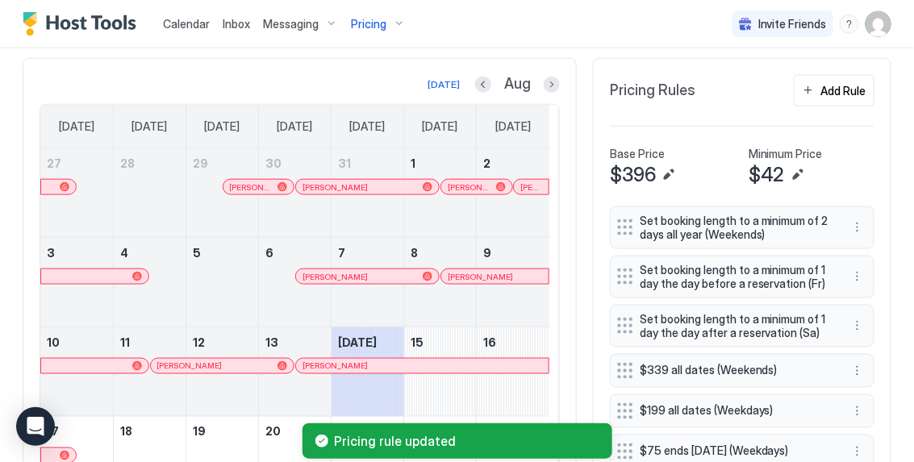
scroll to position [392, 0]
